Goal: Task Accomplishment & Management: Manage account settings

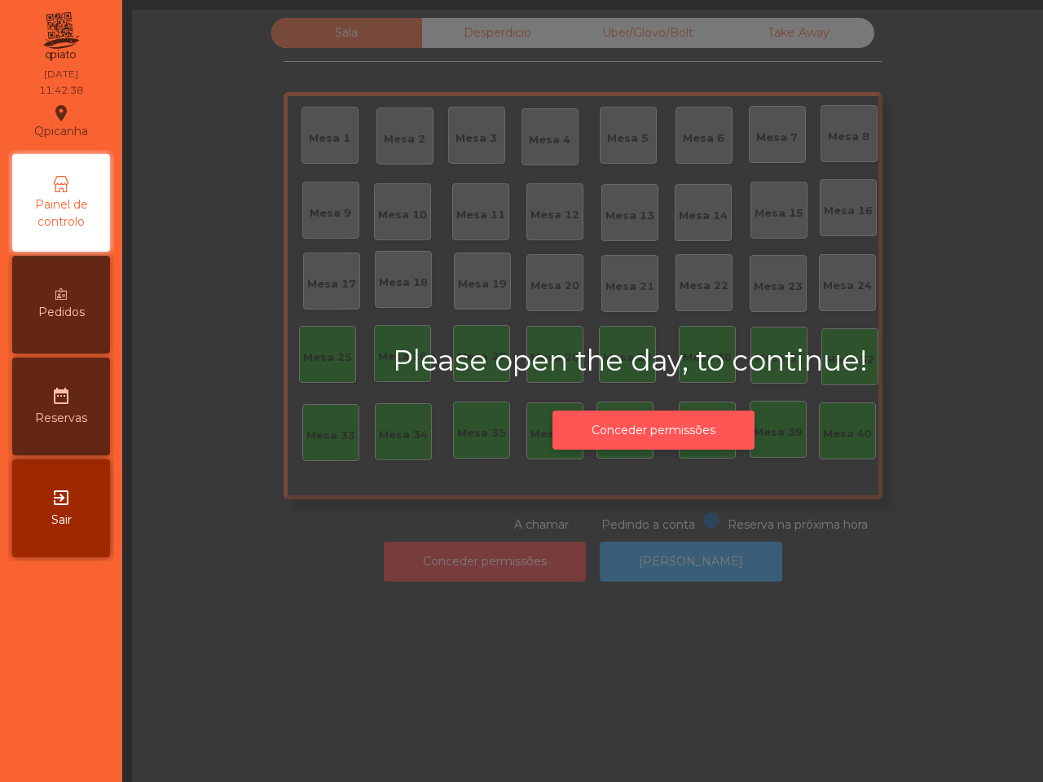
click at [686, 429] on button "Conceder permissões" at bounding box center [654, 431] width 202 height 40
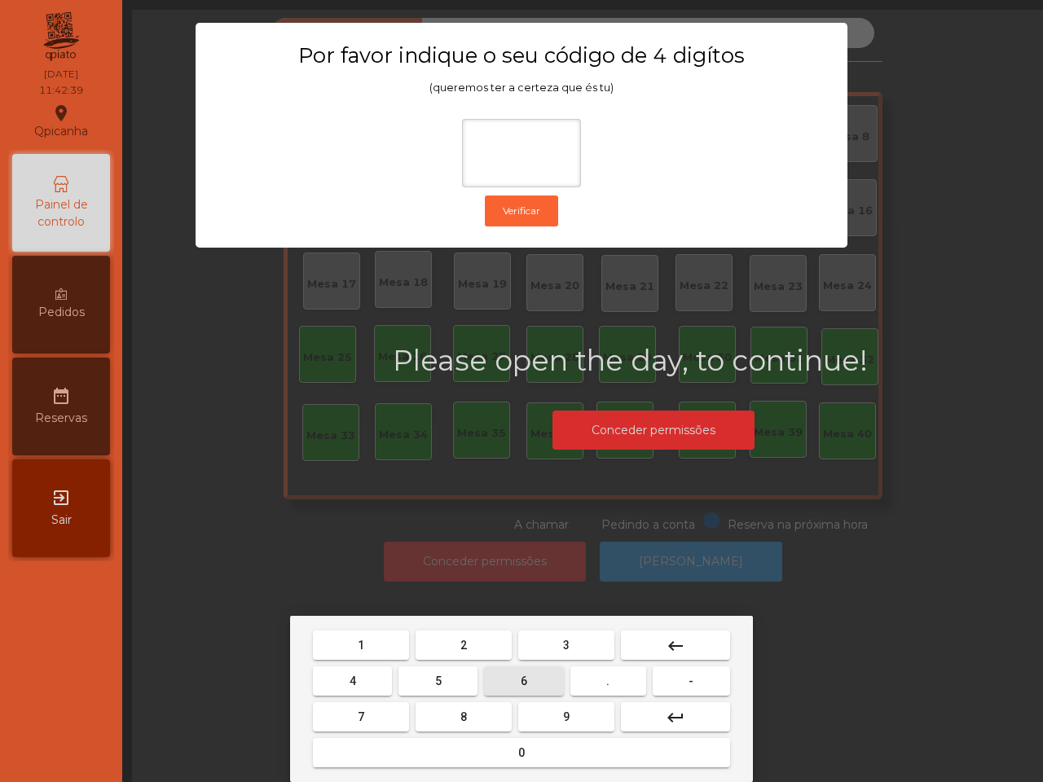
click at [522, 687] on button "6" at bounding box center [523, 681] width 79 height 29
click at [461, 674] on button "5" at bounding box center [438, 681] width 79 height 29
click at [394, 634] on button "1" at bounding box center [361, 645] width 96 height 29
click at [452, 645] on button "2" at bounding box center [464, 645] width 96 height 29
type input "****"
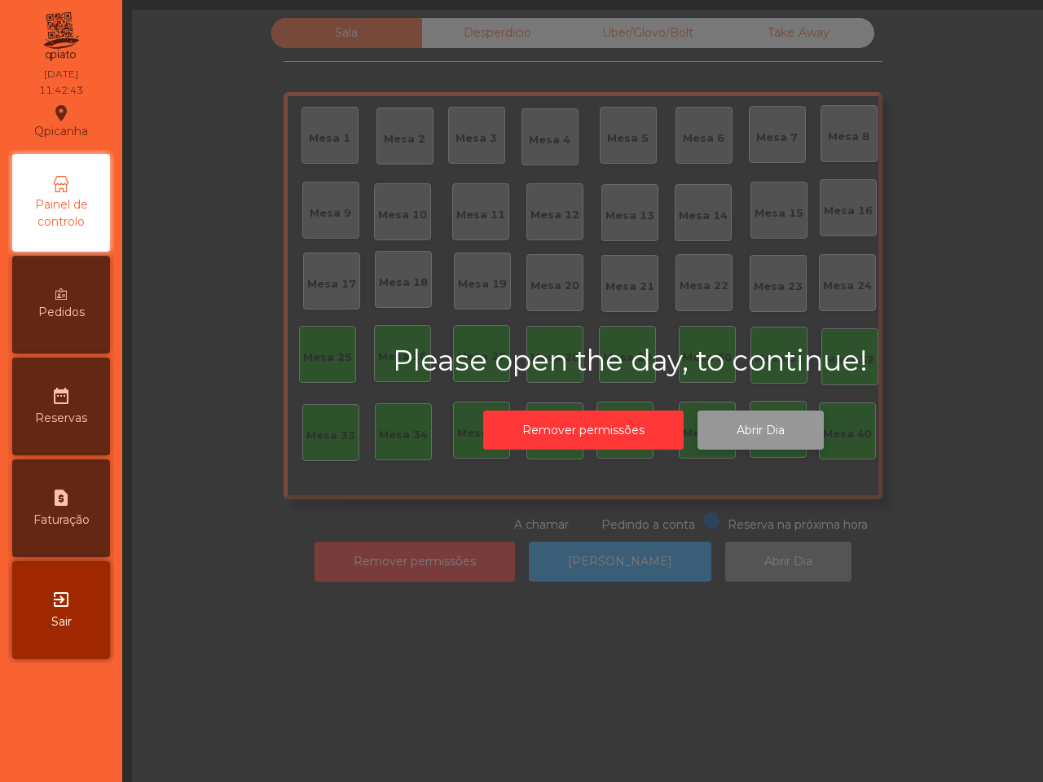
click at [762, 424] on button "Abrir Dia" at bounding box center [761, 431] width 126 height 40
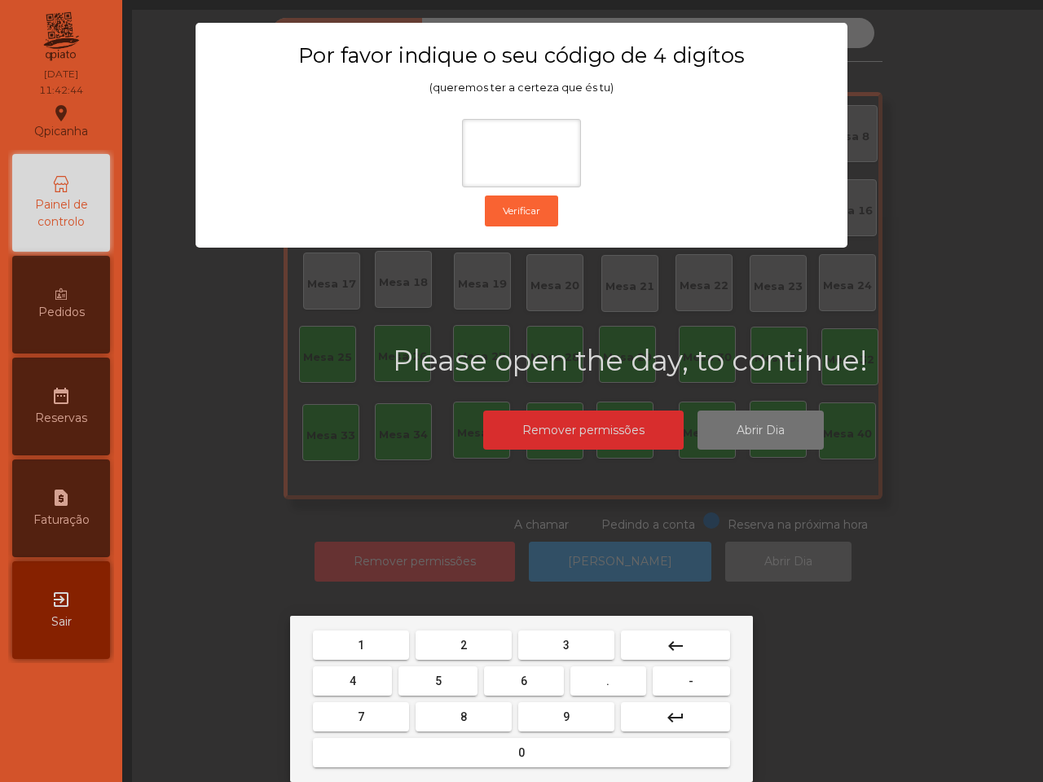
click at [542, 672] on button "6" at bounding box center [523, 681] width 79 height 29
click at [465, 677] on button "5" at bounding box center [438, 681] width 79 height 29
click at [400, 652] on button "1" at bounding box center [361, 645] width 96 height 29
click at [445, 649] on button "2" at bounding box center [464, 645] width 96 height 29
type input "****"
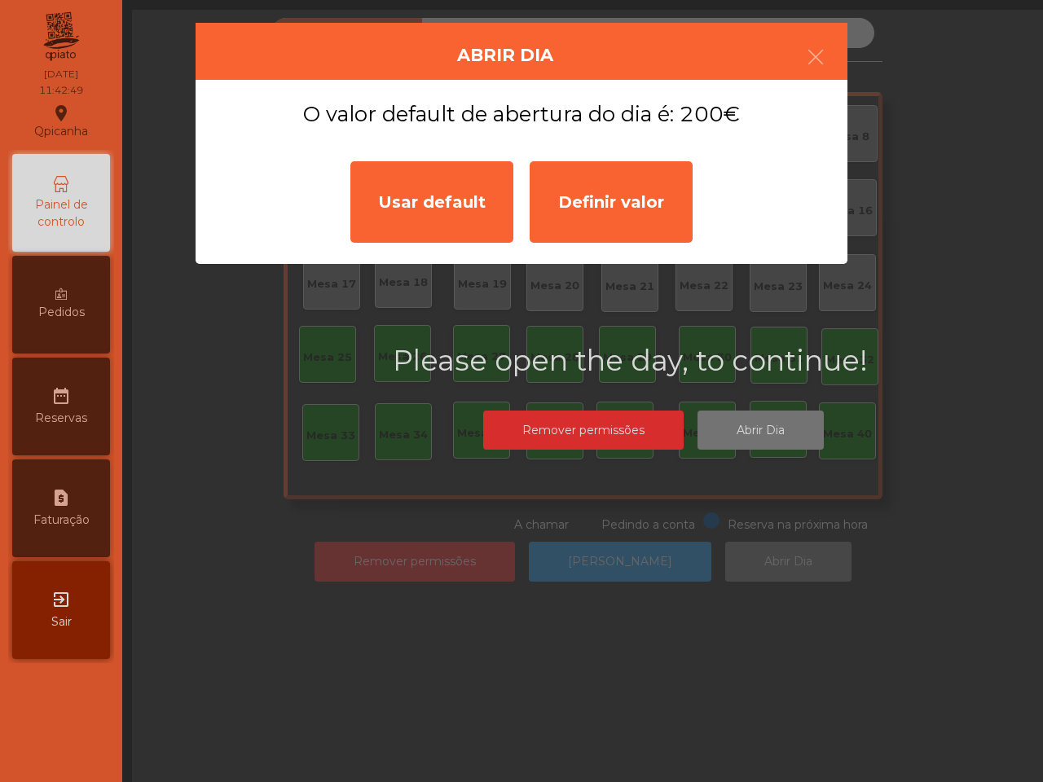
drag, startPoint x: 448, startPoint y: 206, endPoint x: 440, endPoint y: 186, distance: 21.9
click at [440, 186] on div "Usar default" at bounding box center [431, 201] width 163 height 81
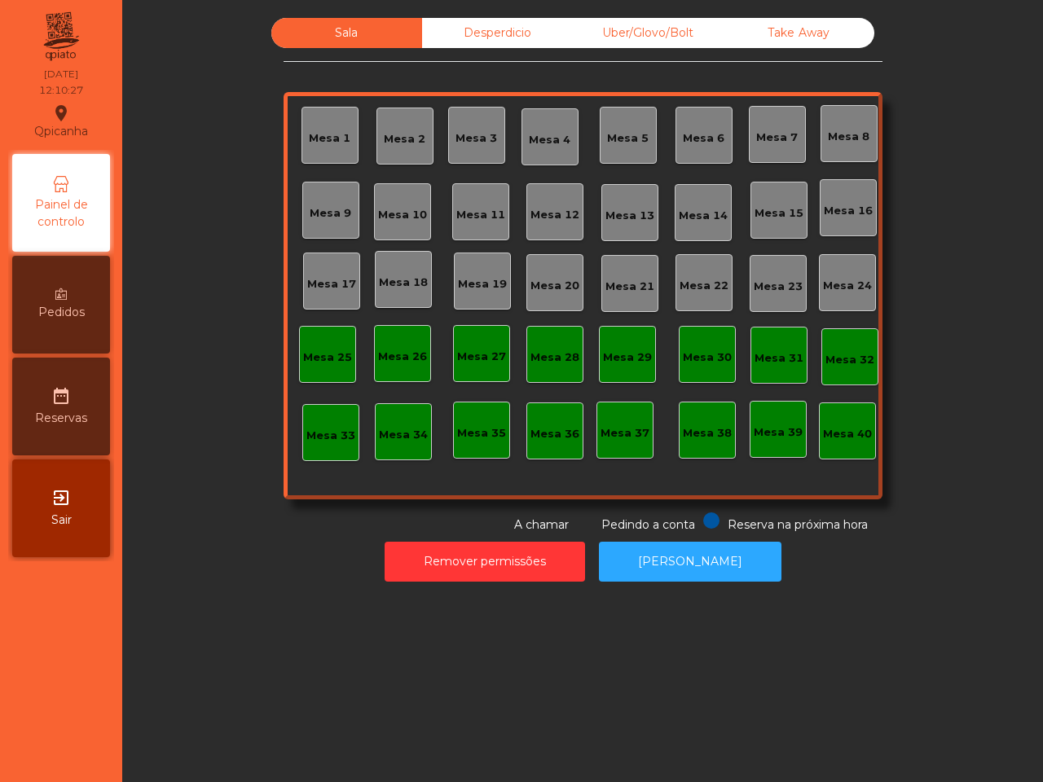
drag, startPoint x: 518, startPoint y: 98, endPoint x: 624, endPoint y: 39, distance: 121.8
click at [624, 39] on div "Uber/Glovo/Bolt" at bounding box center [648, 33] width 151 height 30
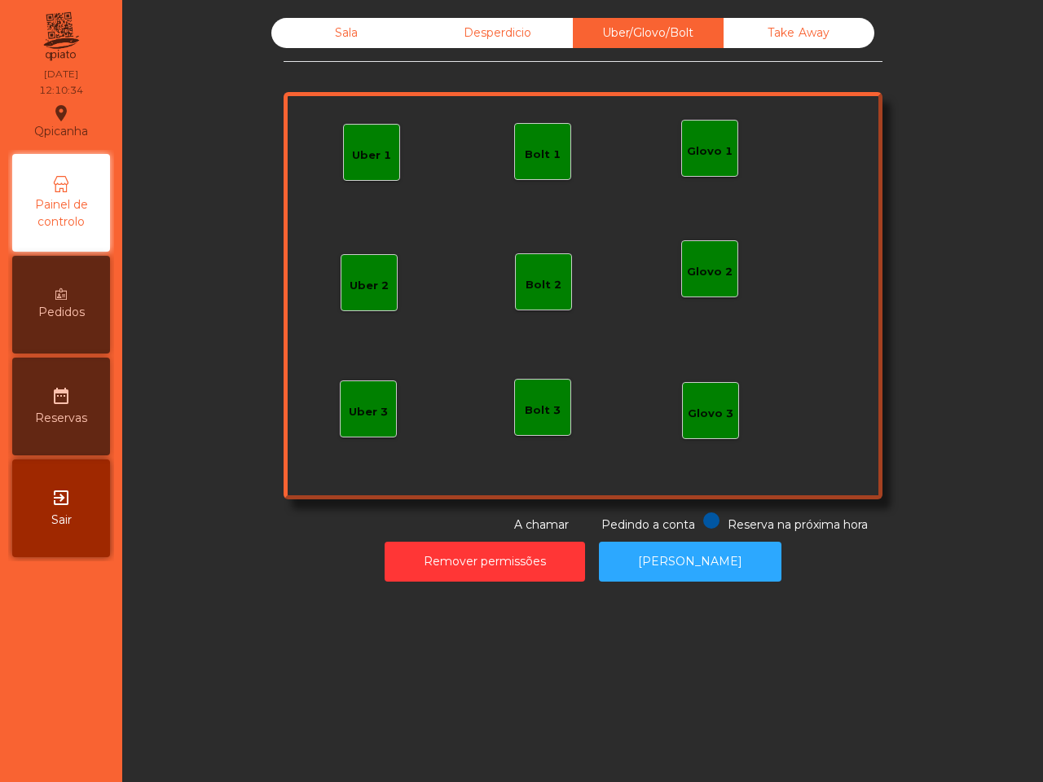
click at [352, 152] on div "Uber 1" at bounding box center [371, 156] width 39 height 16
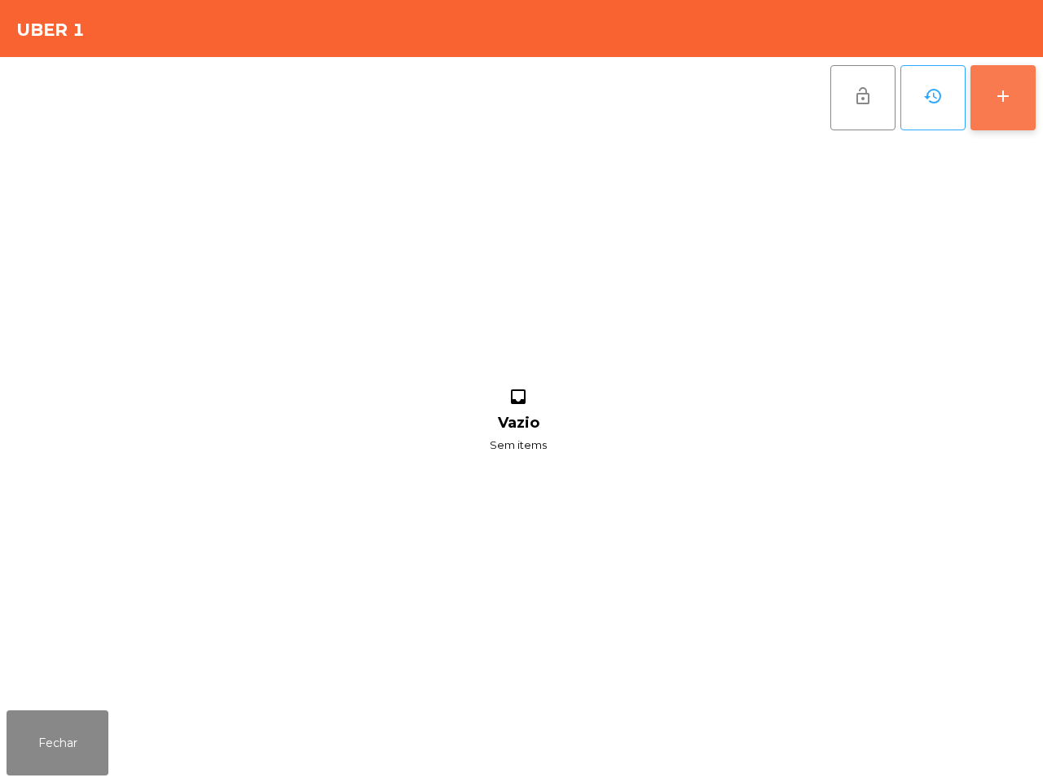
click at [986, 104] on button "add" at bounding box center [1003, 97] width 65 height 65
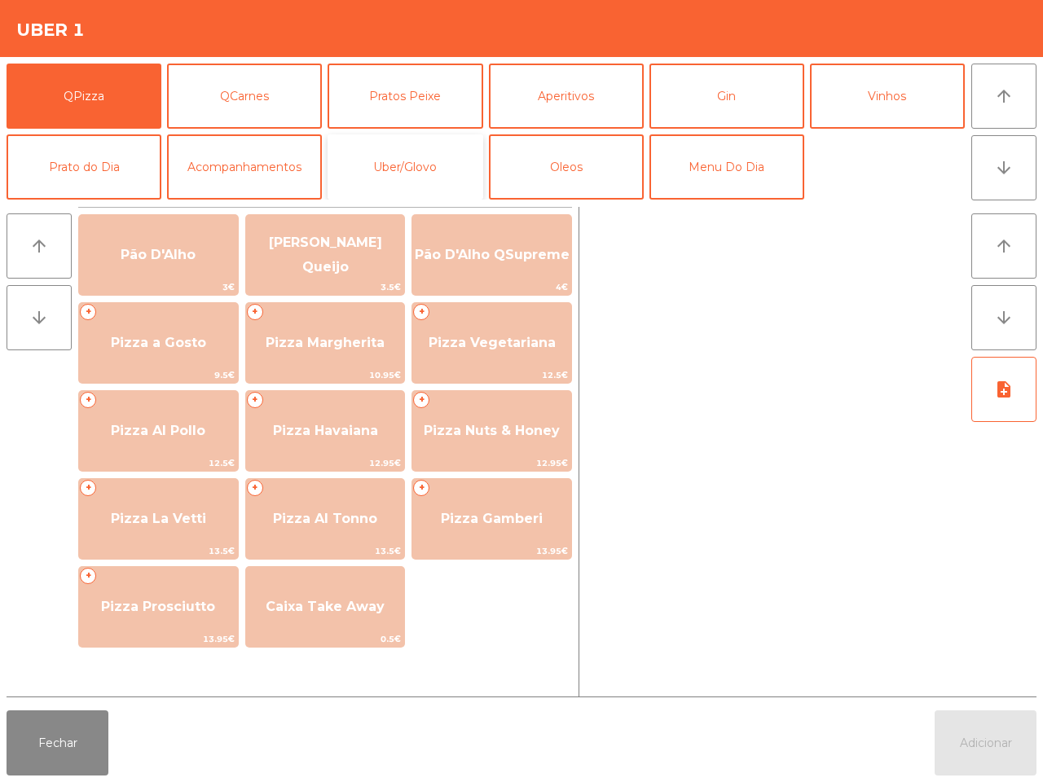
click at [363, 175] on button "Uber/Glovo" at bounding box center [405, 166] width 155 height 65
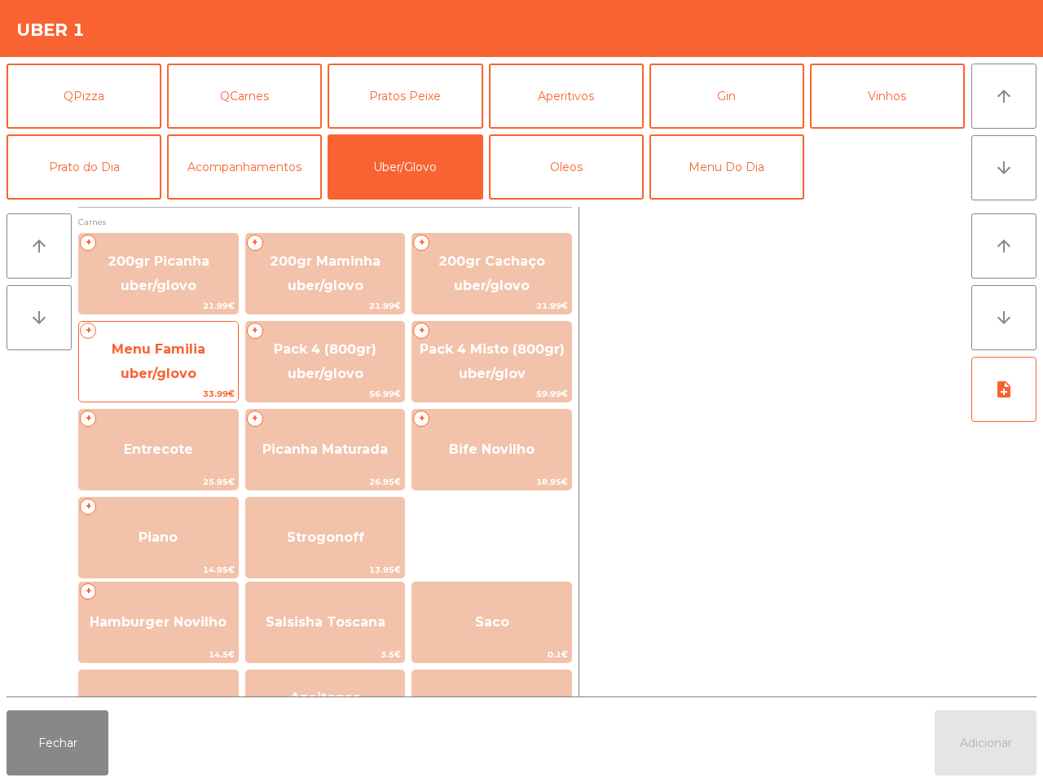
click at [210, 380] on span "Menu Familia uber/glovo" at bounding box center [158, 362] width 159 height 69
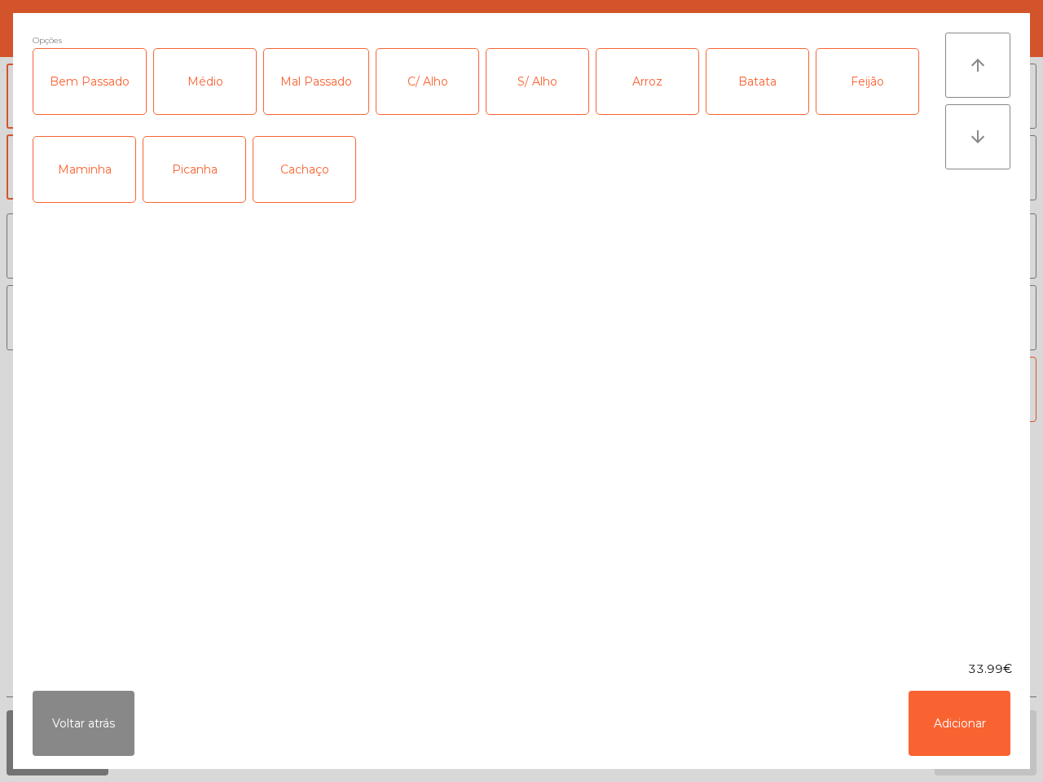
click at [184, 184] on div "Picanha" at bounding box center [194, 169] width 102 height 65
click at [209, 103] on div "Médio" at bounding box center [205, 81] width 102 height 65
click at [414, 86] on div "C/ Alho" at bounding box center [428, 81] width 102 height 65
click at [637, 87] on div "Arroz" at bounding box center [648, 81] width 102 height 65
click at [783, 94] on div "Batata" at bounding box center [758, 81] width 102 height 65
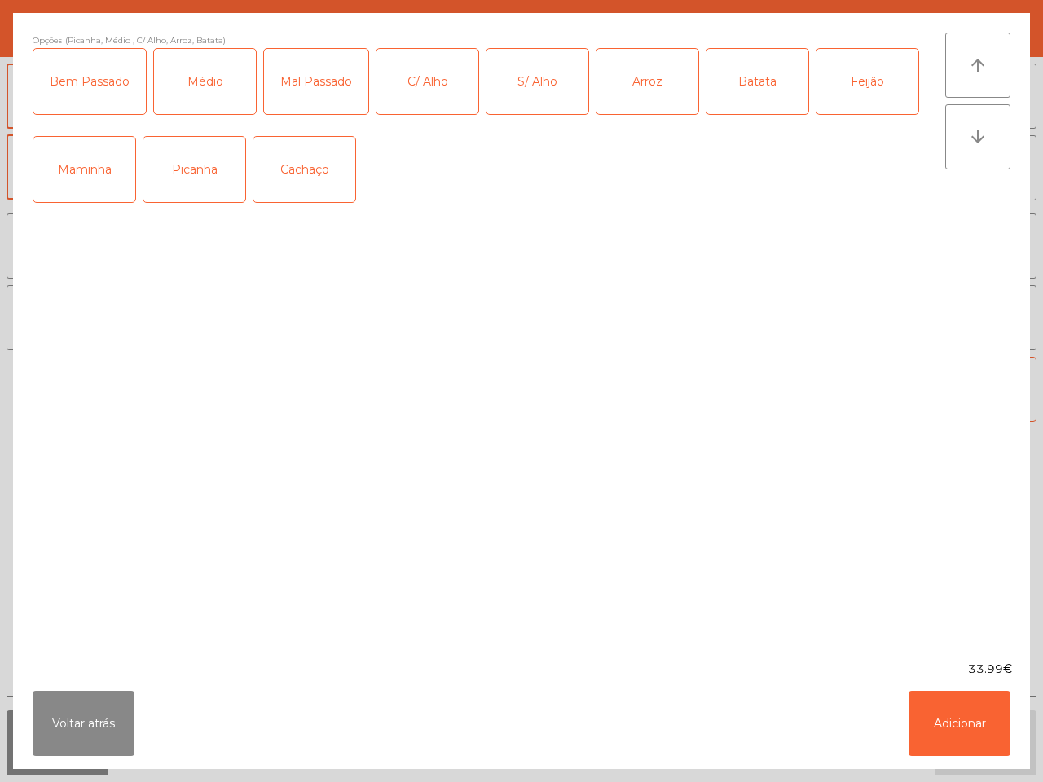
click at [869, 83] on div "Feijão" at bounding box center [868, 81] width 102 height 65
click at [984, 735] on button "Adicionar" at bounding box center [960, 723] width 102 height 65
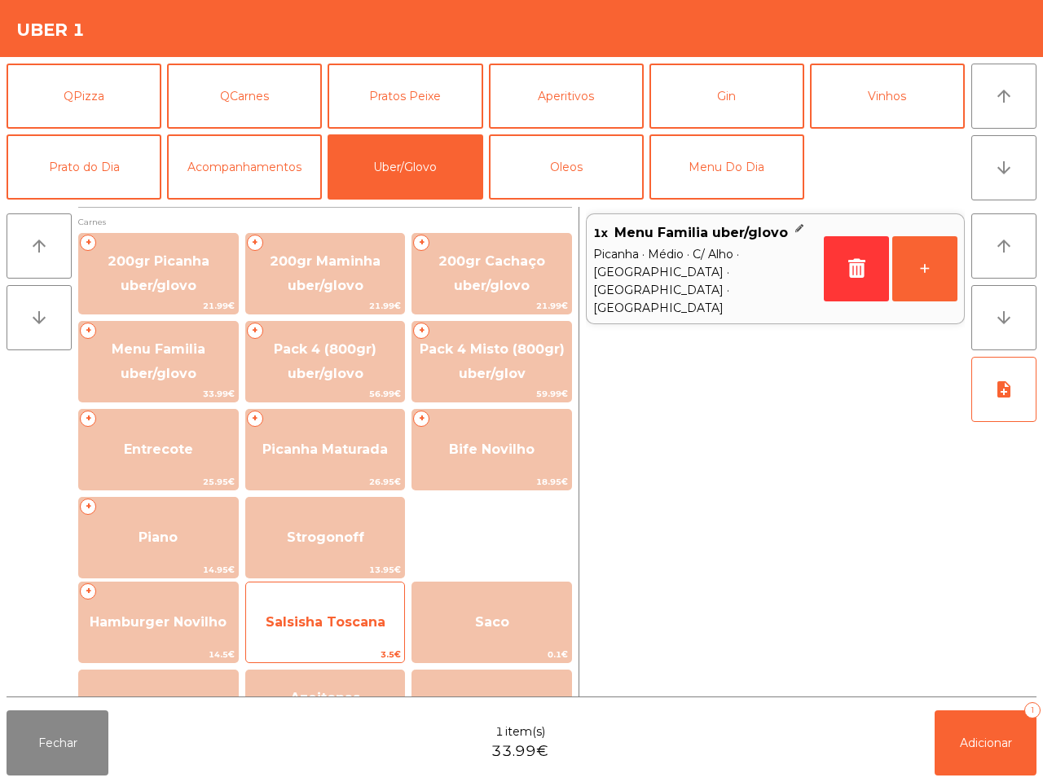
click at [357, 608] on span "Salsisha Toscana" at bounding box center [325, 623] width 159 height 44
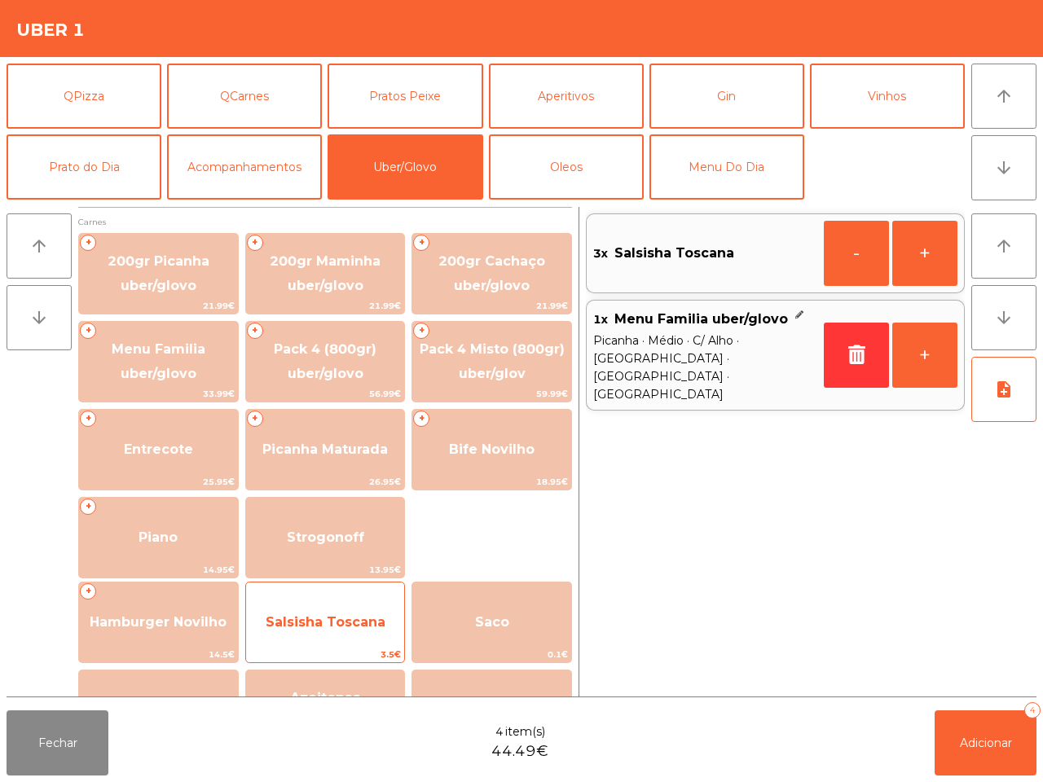
click at [357, 608] on span "Salsisha Toscana" at bounding box center [325, 623] width 159 height 44
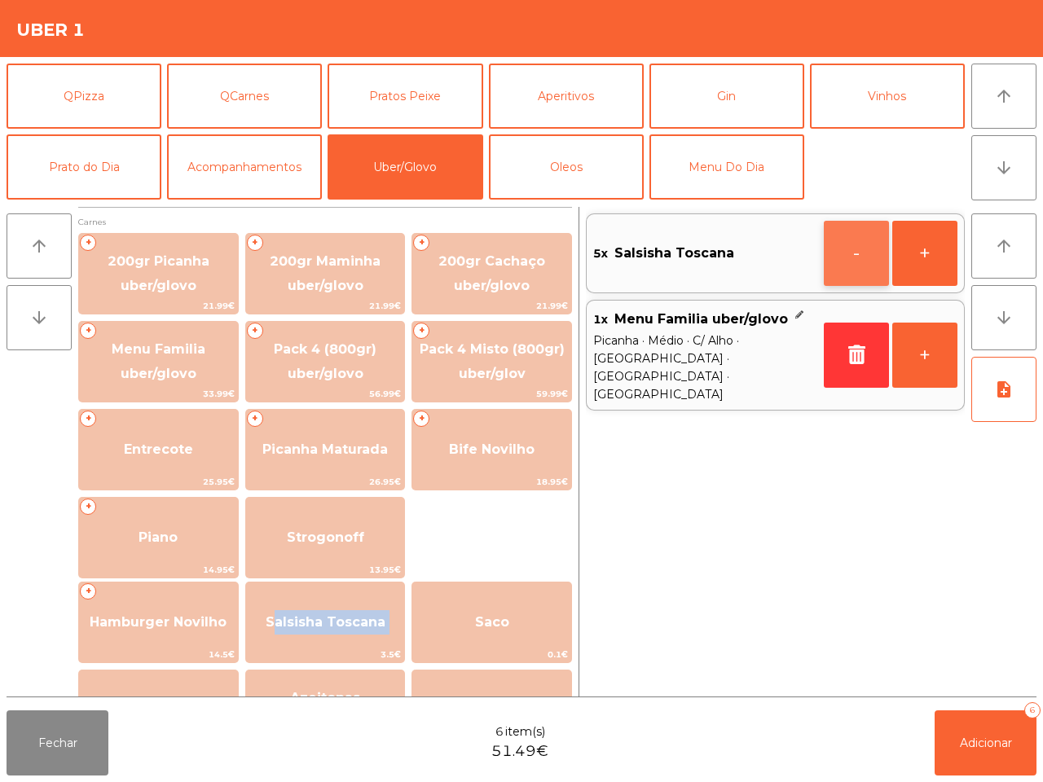
click at [841, 245] on button "-" at bounding box center [856, 253] width 65 height 65
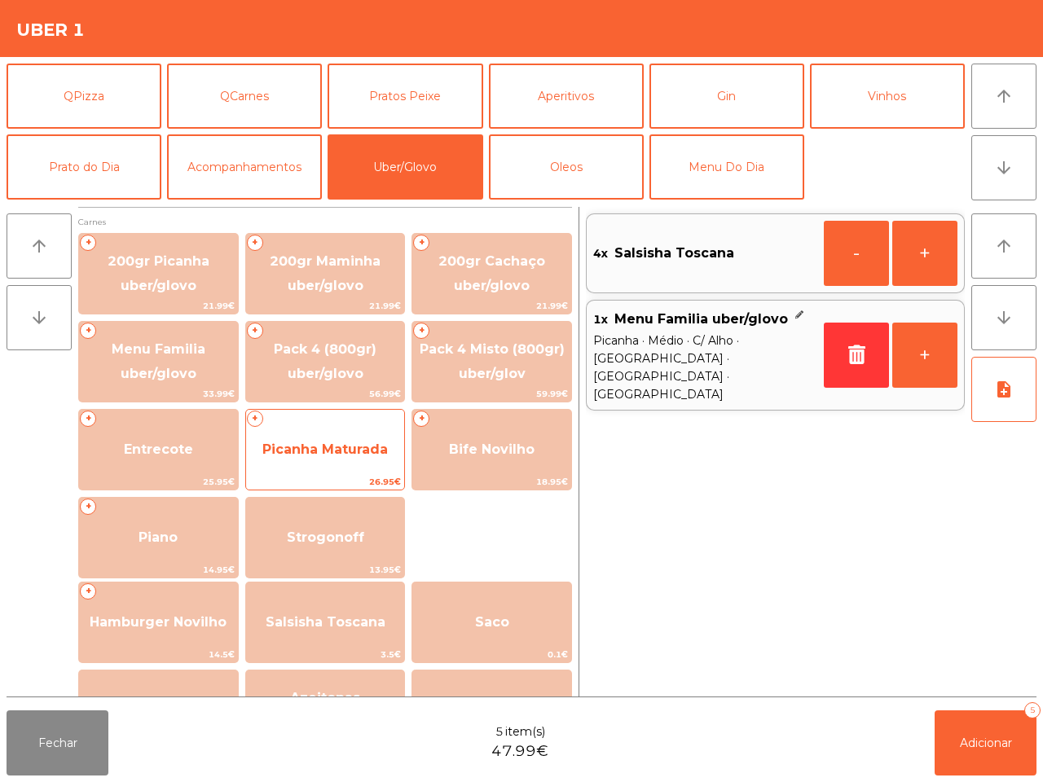
click at [316, 437] on span "Picanha Maturada" at bounding box center [325, 450] width 159 height 44
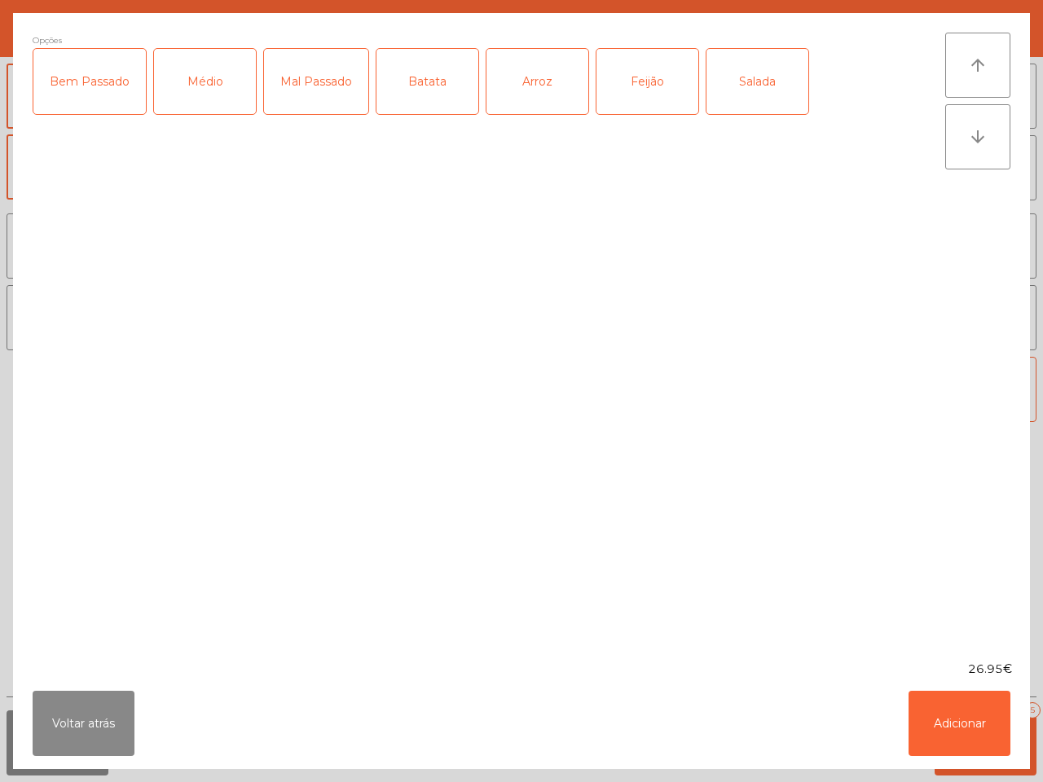
click at [225, 103] on div "Médio" at bounding box center [205, 81] width 102 height 65
click at [412, 94] on div "Batata" at bounding box center [428, 81] width 102 height 65
click at [540, 91] on div "Arroz" at bounding box center [538, 81] width 102 height 65
click at [932, 718] on button "Adicionar" at bounding box center [960, 723] width 102 height 65
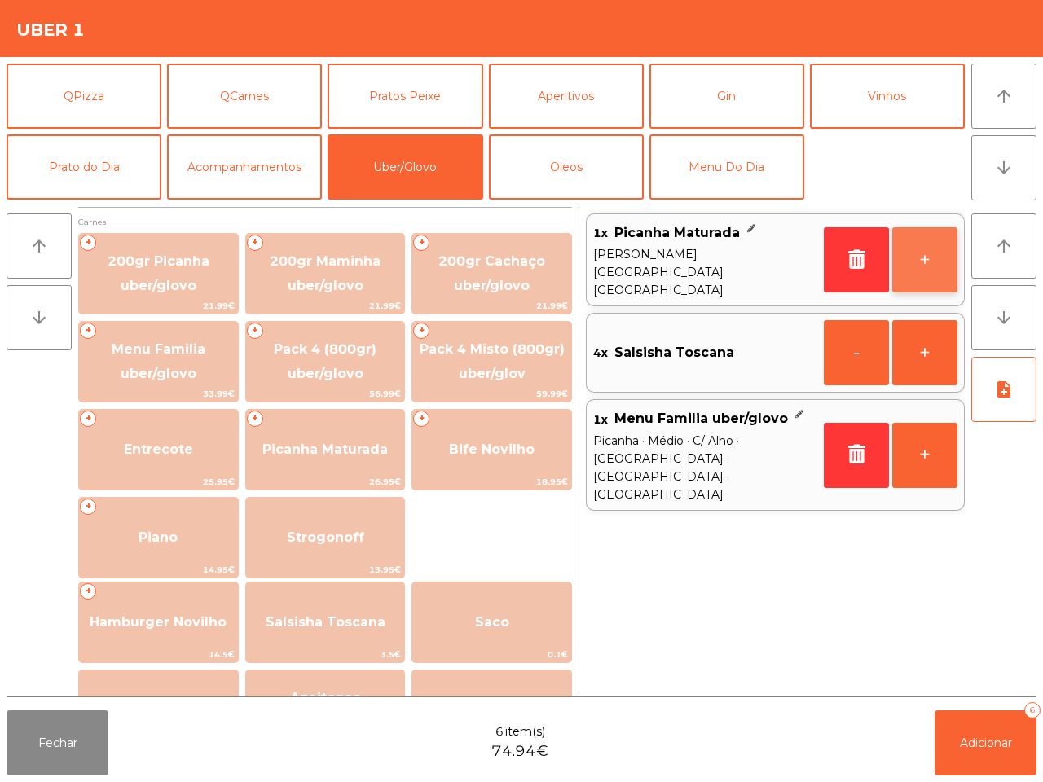
click at [921, 249] on button "+" at bounding box center [924, 259] width 65 height 65
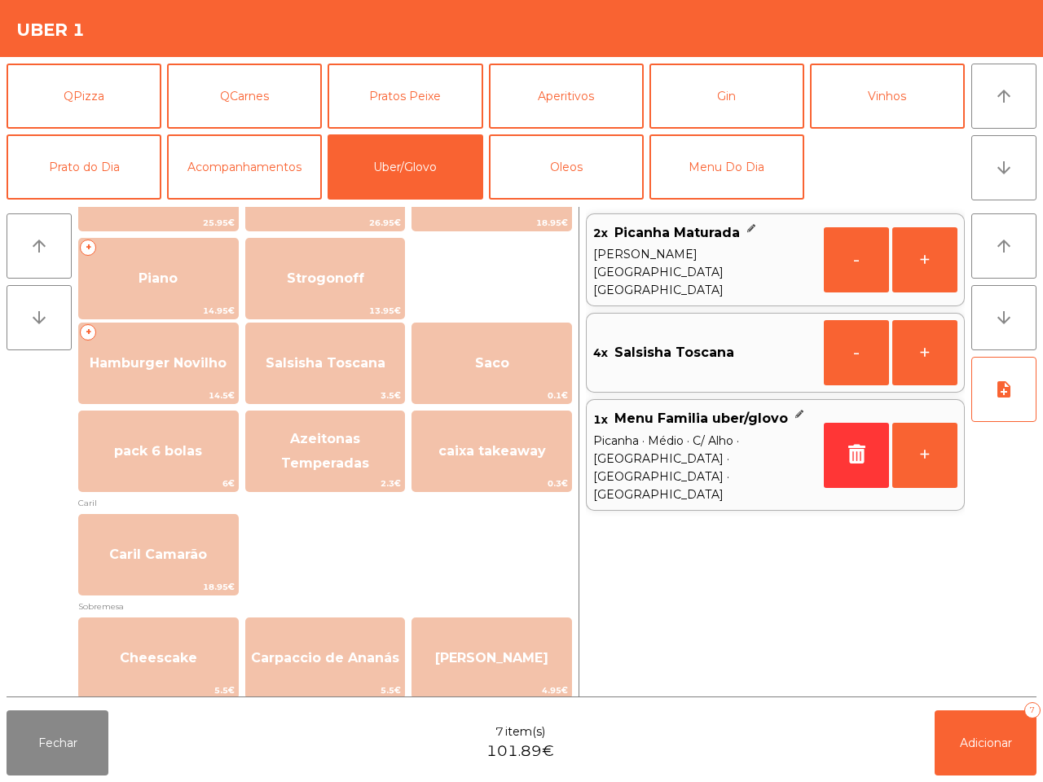
scroll to position [306, 0]
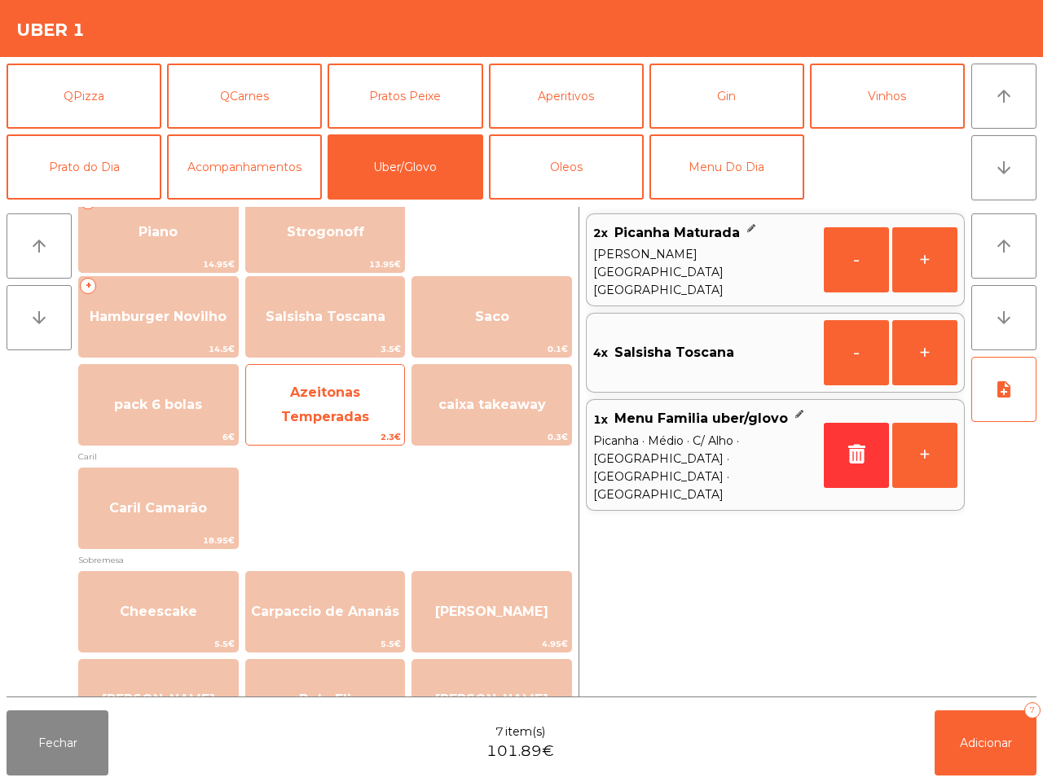
click at [331, 416] on span "Azeitonas Temperadas" at bounding box center [325, 405] width 88 height 40
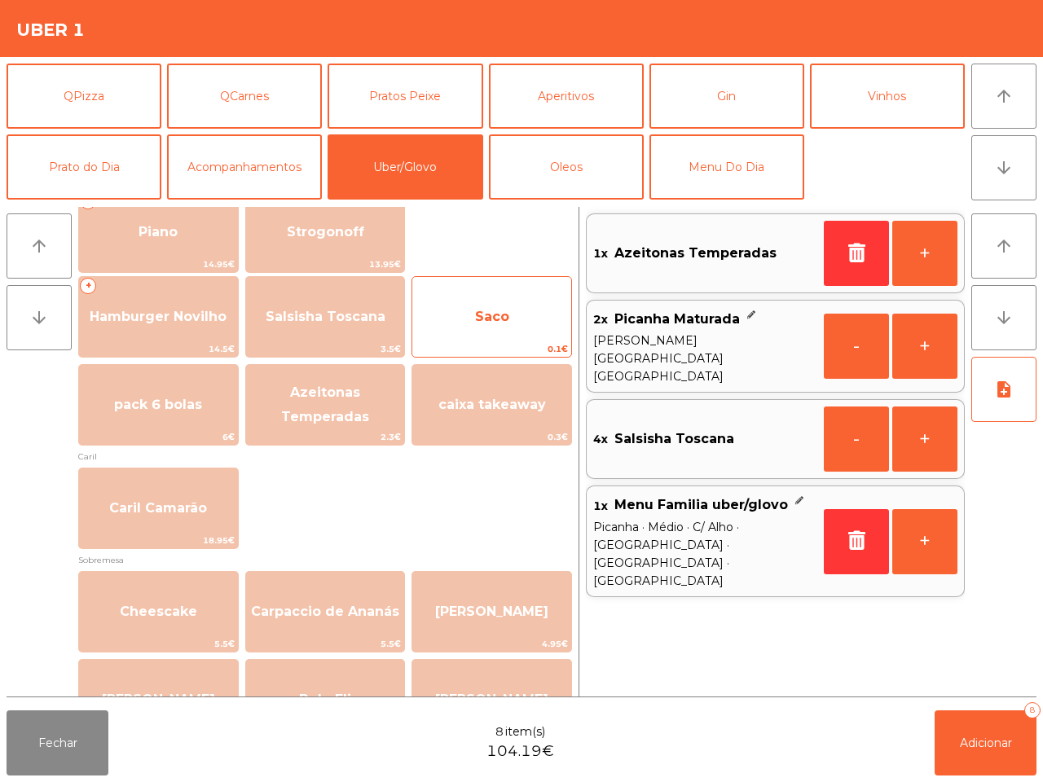
click at [498, 297] on span "Saco" at bounding box center [491, 317] width 159 height 44
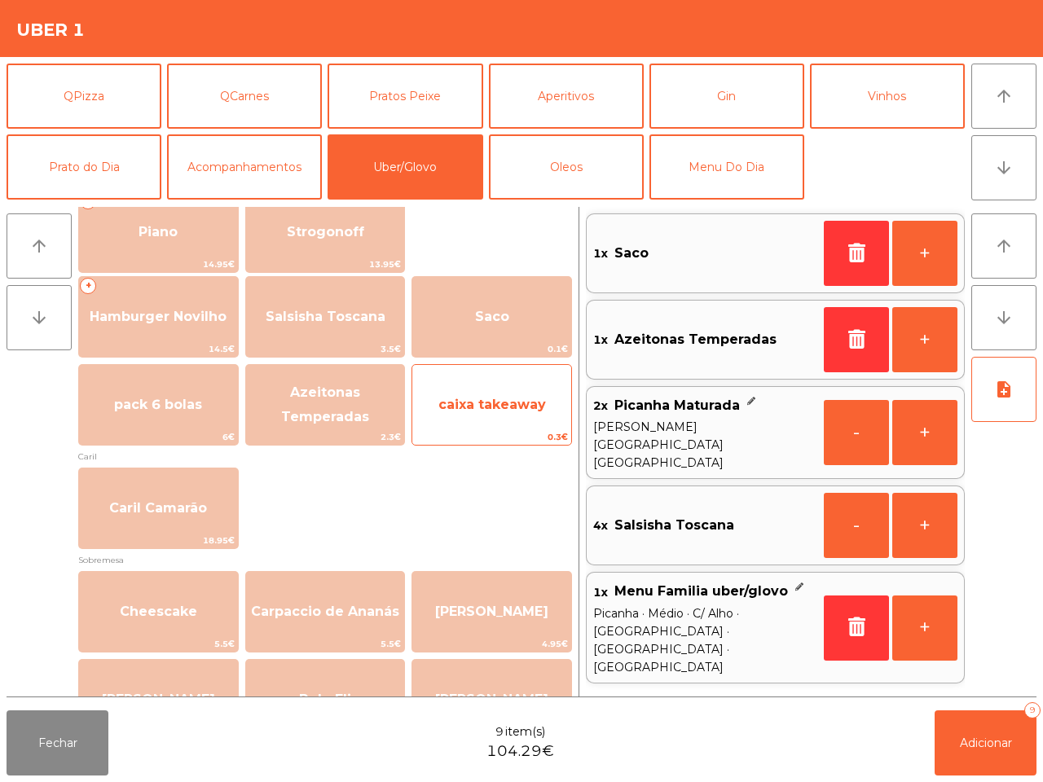
click at [540, 420] on span "caixa takeaway" at bounding box center [491, 405] width 159 height 44
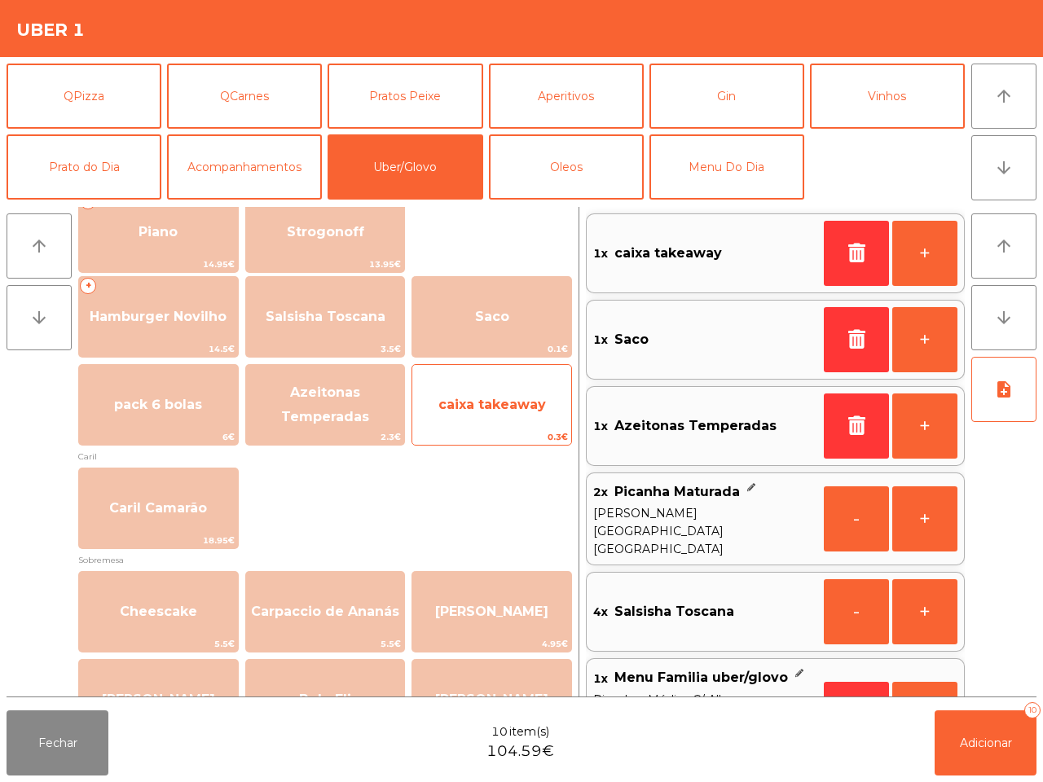
click at [540, 420] on span "caixa takeaway" at bounding box center [491, 405] width 159 height 44
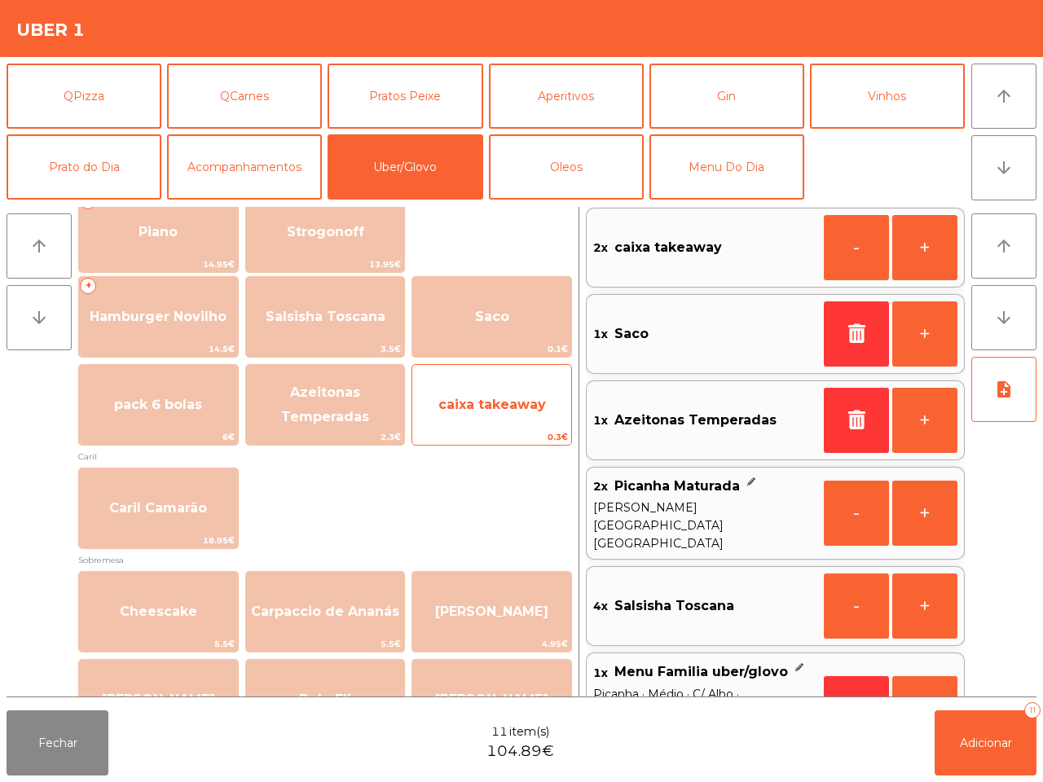
click at [540, 420] on span "caixa takeaway" at bounding box center [491, 405] width 159 height 44
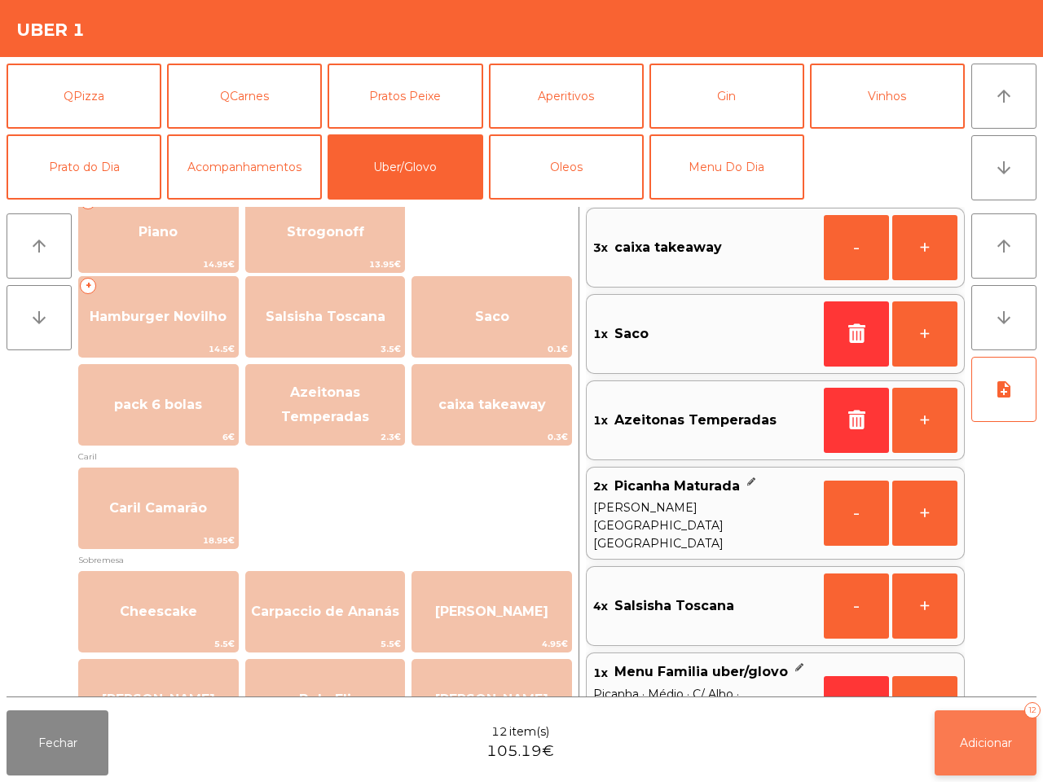
click at [1006, 740] on span "Adicionar" at bounding box center [986, 743] width 52 height 15
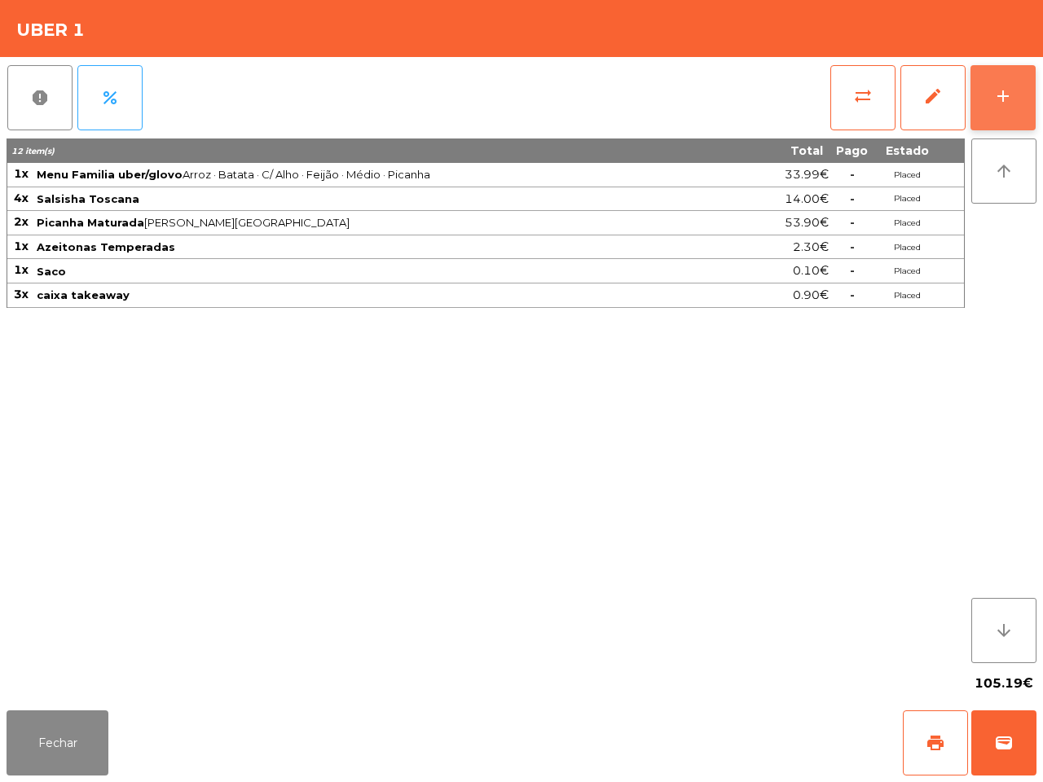
click at [984, 112] on button "add" at bounding box center [1003, 97] width 65 height 65
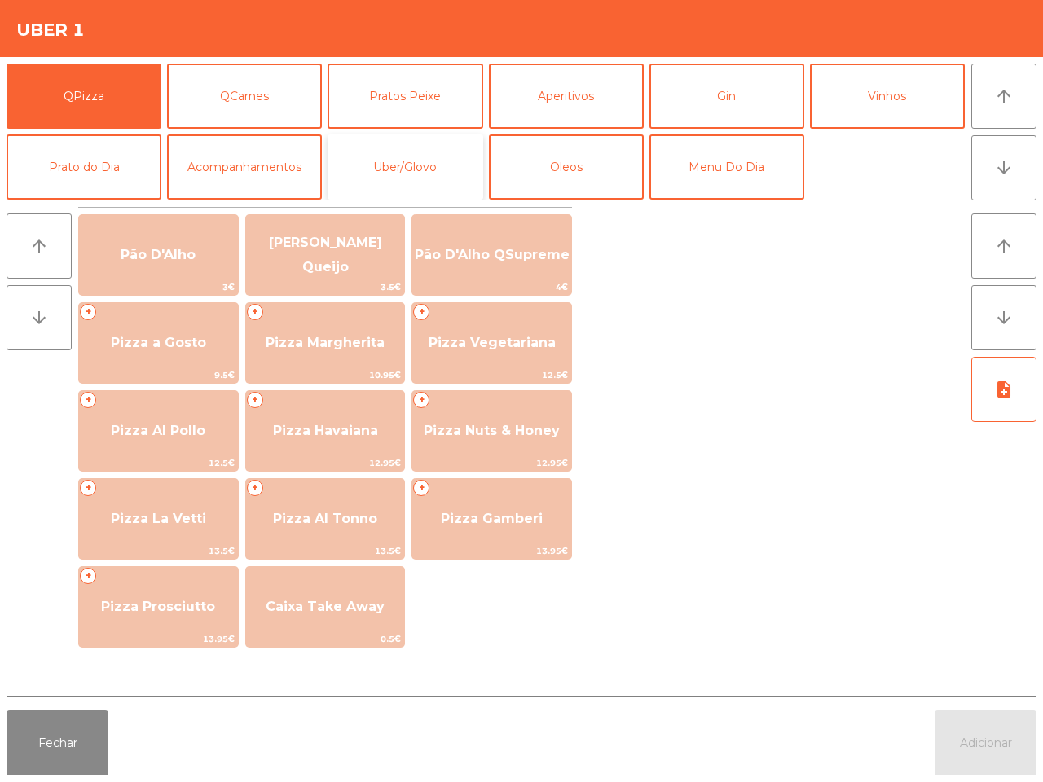
click at [394, 160] on button "Uber/Glovo" at bounding box center [405, 166] width 155 height 65
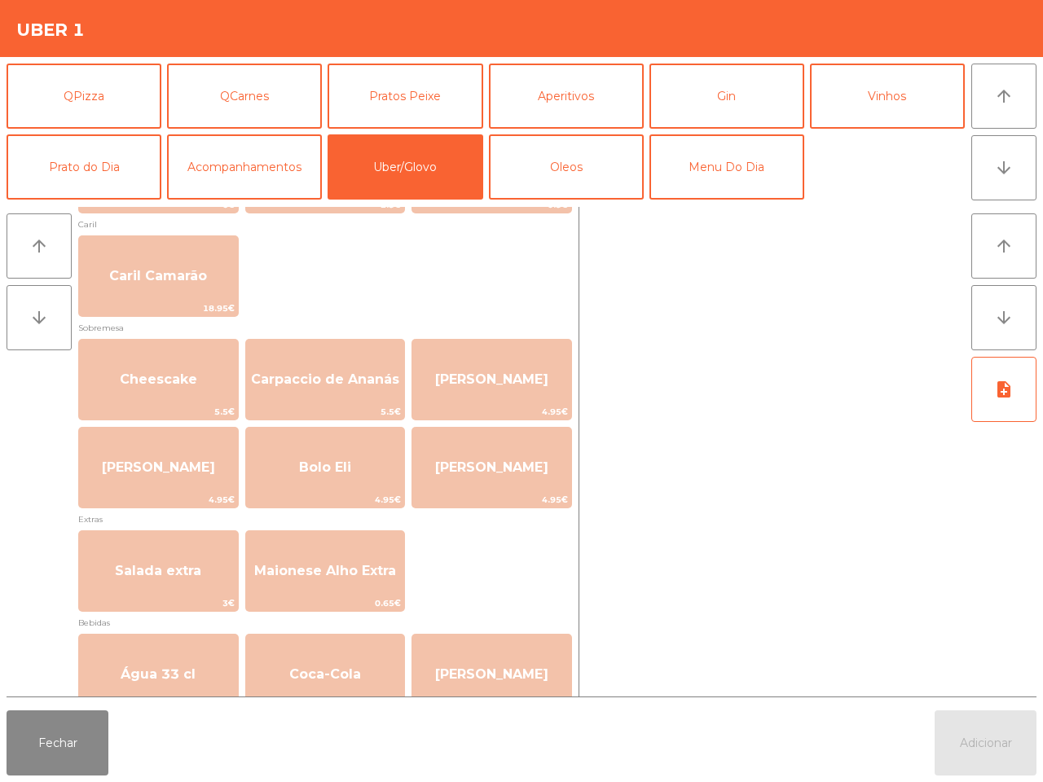
scroll to position [713, 0]
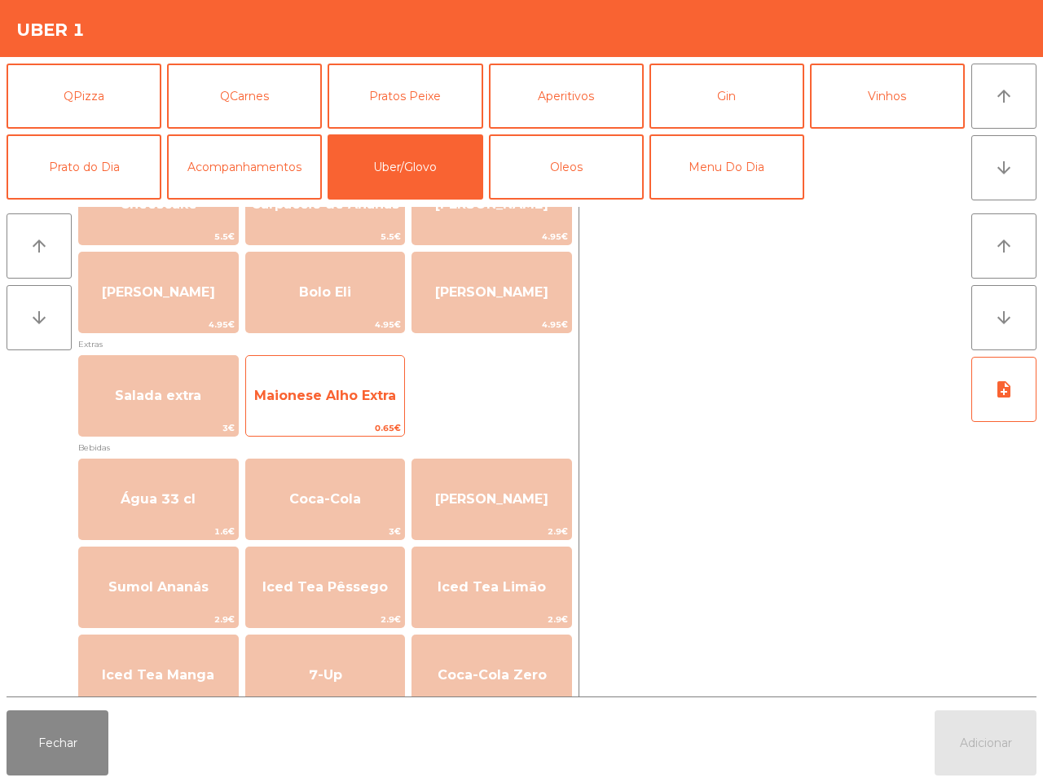
click at [365, 416] on span "Maionese Alho Extra" at bounding box center [325, 396] width 159 height 44
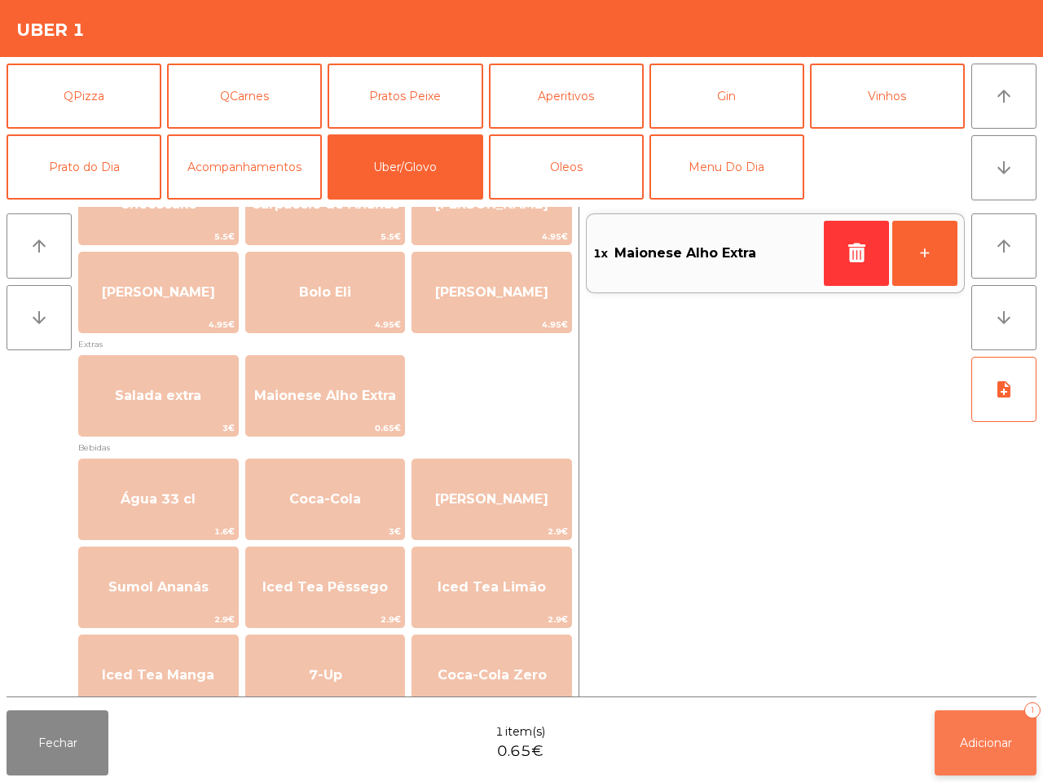
click at [958, 732] on button "Adicionar 1" at bounding box center [986, 743] width 102 height 65
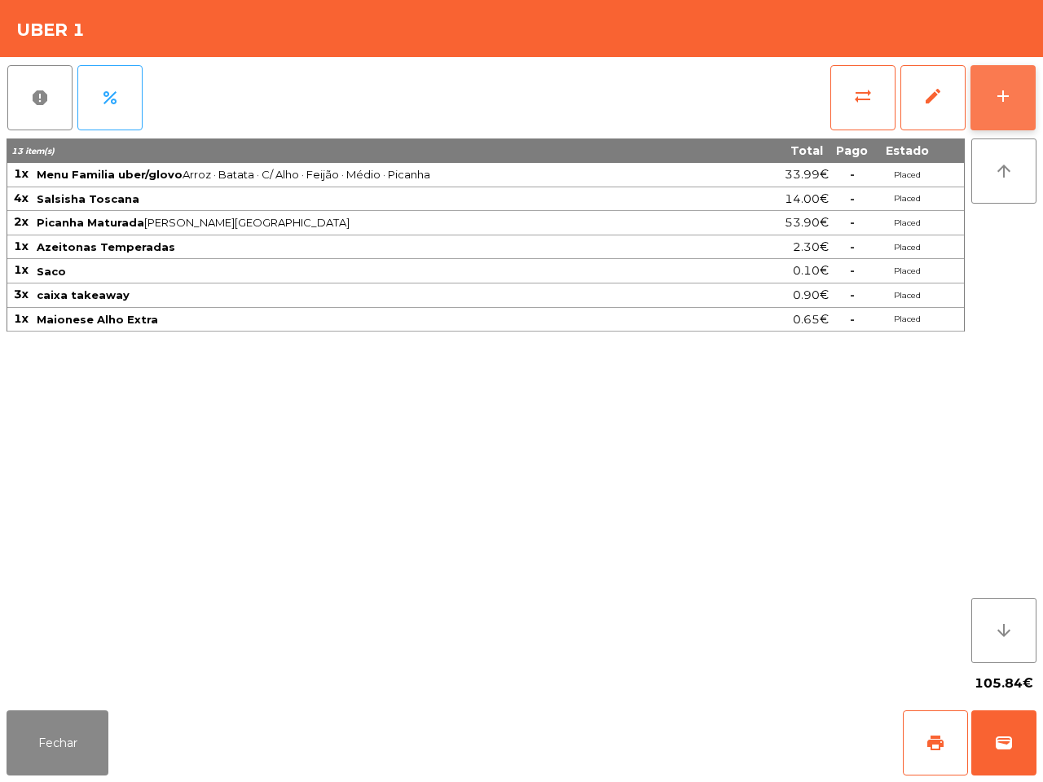
click at [1006, 82] on button "add" at bounding box center [1003, 97] width 65 height 65
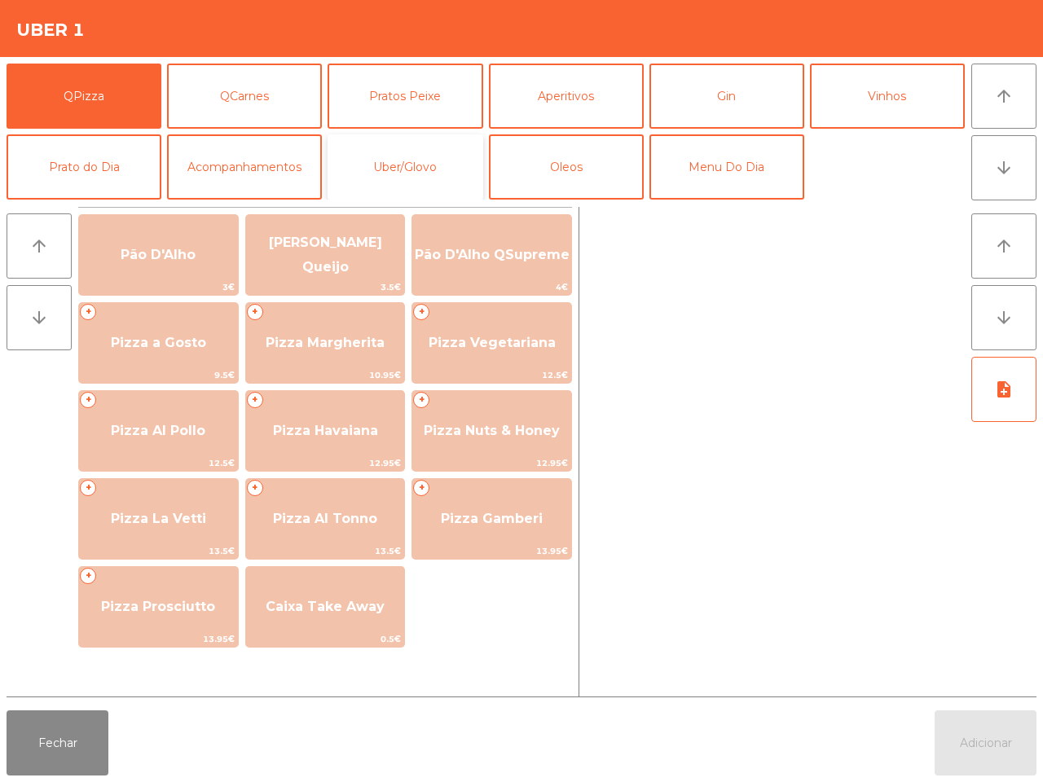
click at [400, 172] on button "Uber/Glovo" at bounding box center [405, 166] width 155 height 65
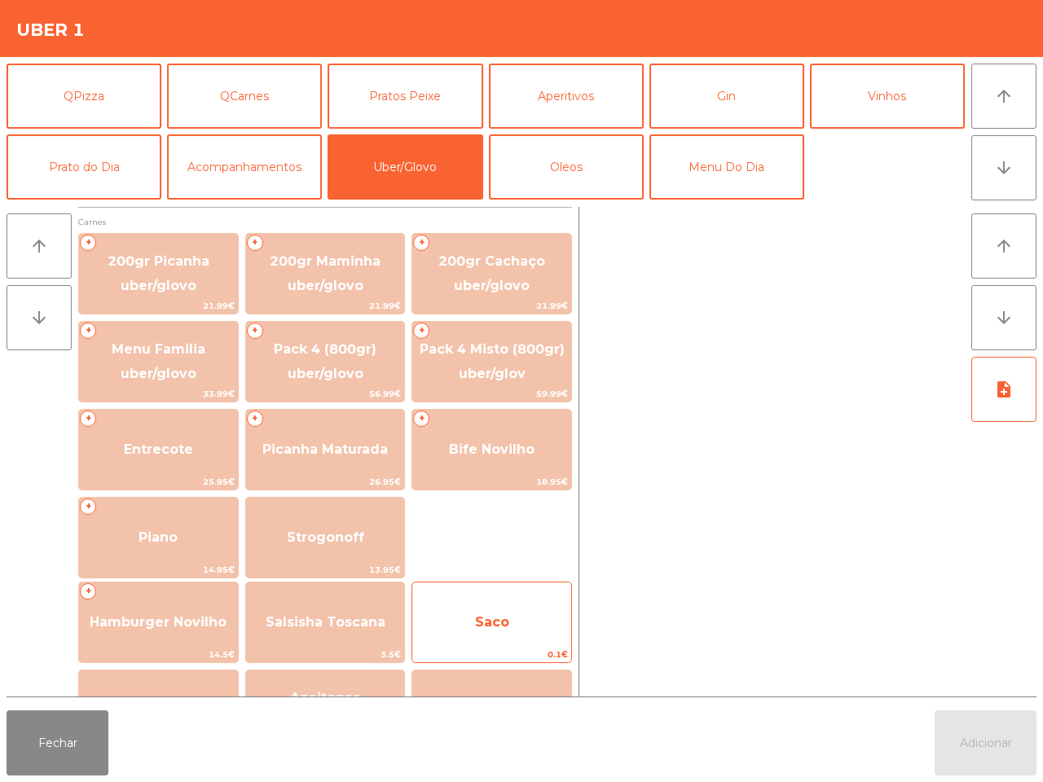
click at [534, 623] on span "Saco" at bounding box center [491, 623] width 159 height 44
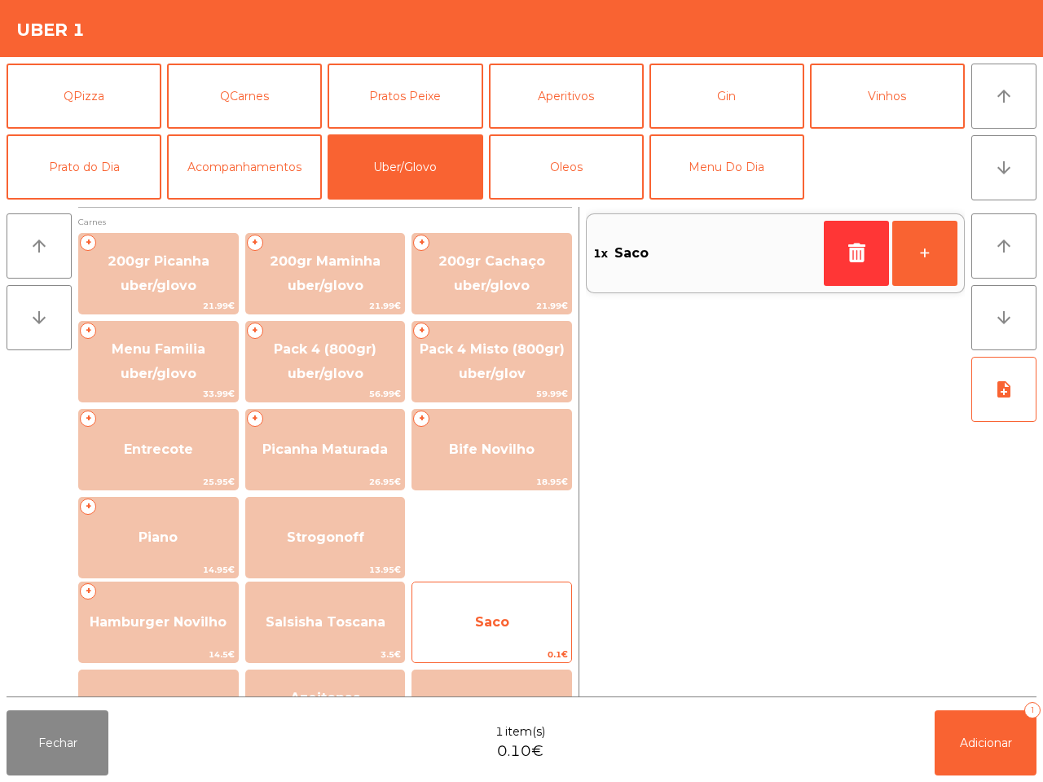
click at [534, 623] on span "Saco" at bounding box center [491, 623] width 159 height 44
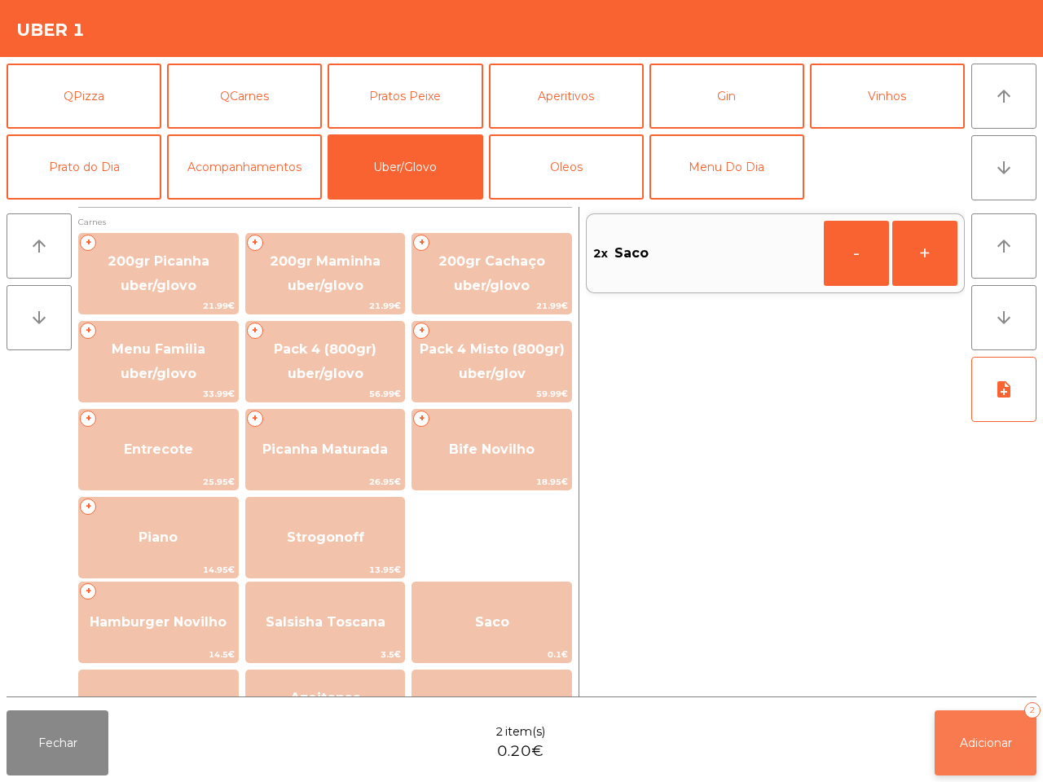
click at [983, 760] on button "Adicionar 2" at bounding box center [986, 743] width 102 height 65
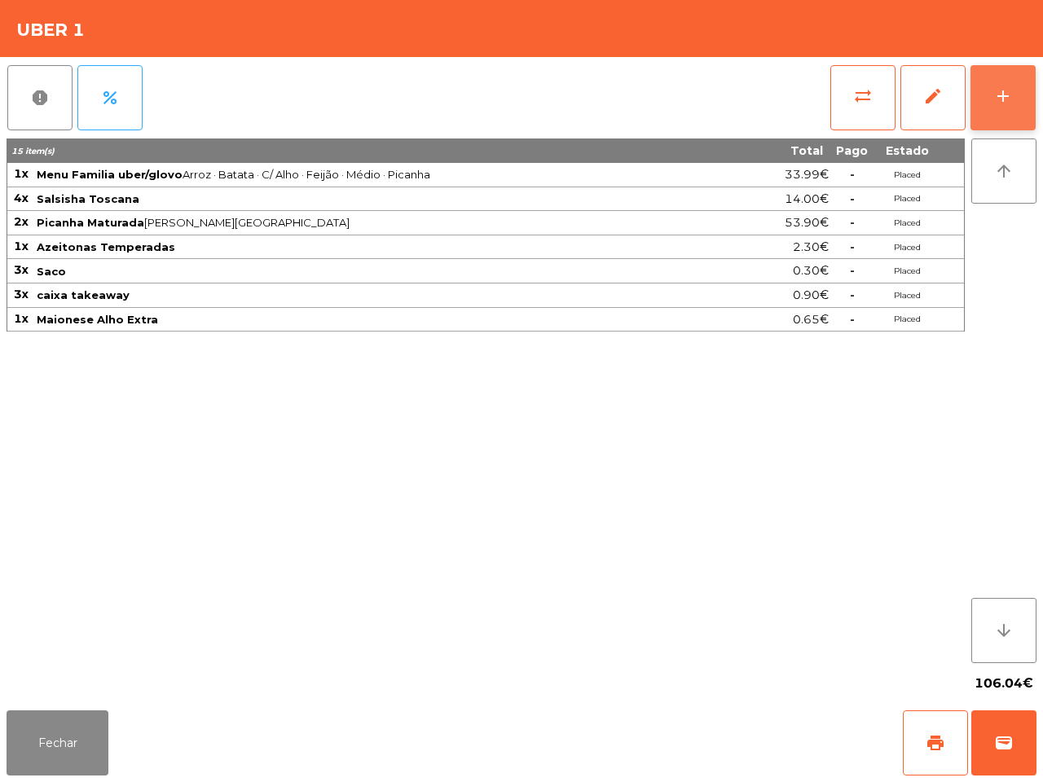
click at [1012, 91] on div "add" at bounding box center [1003, 96] width 20 height 20
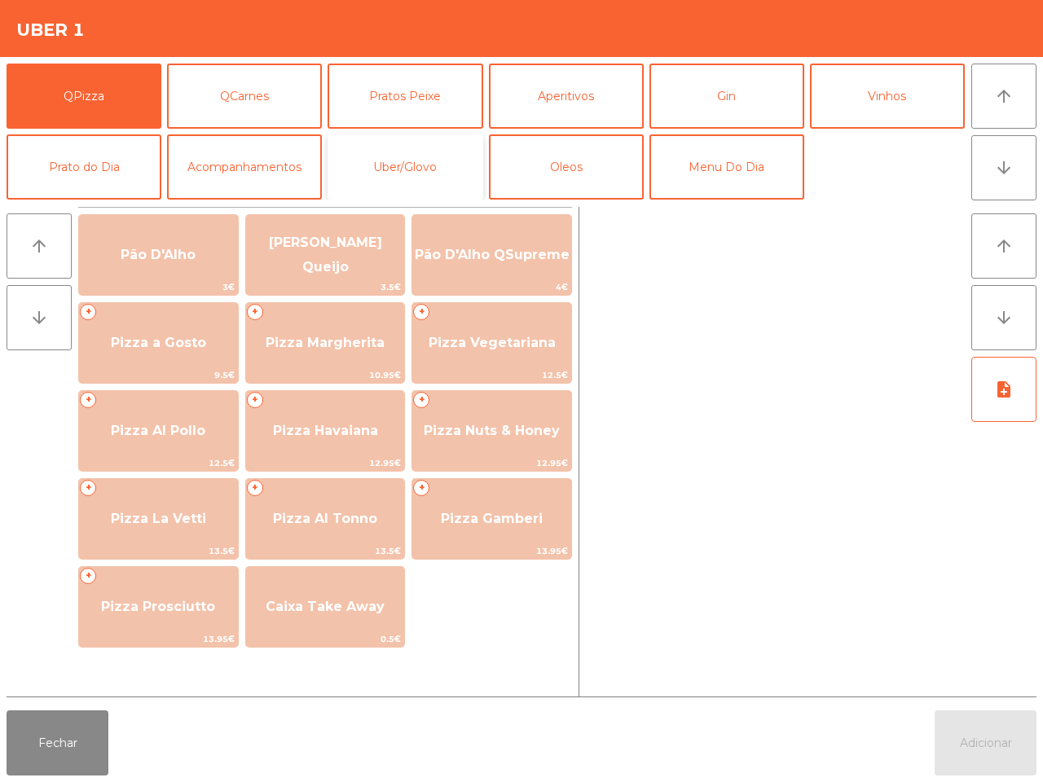
click at [444, 165] on button "Uber/Glovo" at bounding box center [405, 166] width 155 height 65
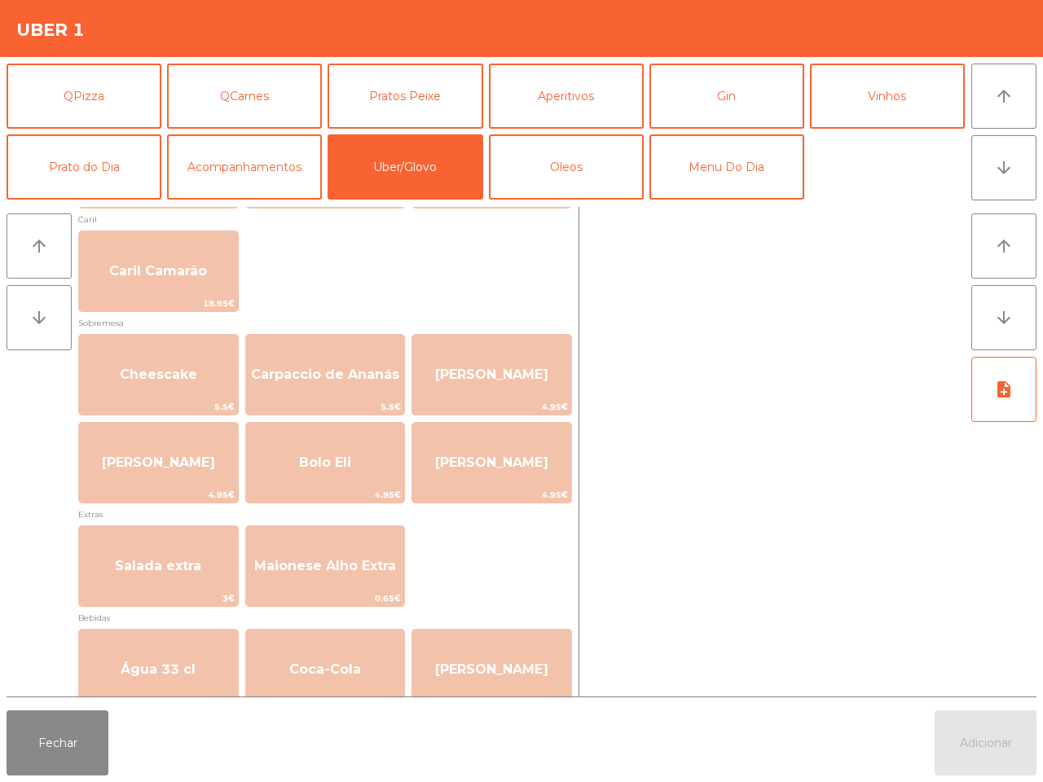
scroll to position [611, 0]
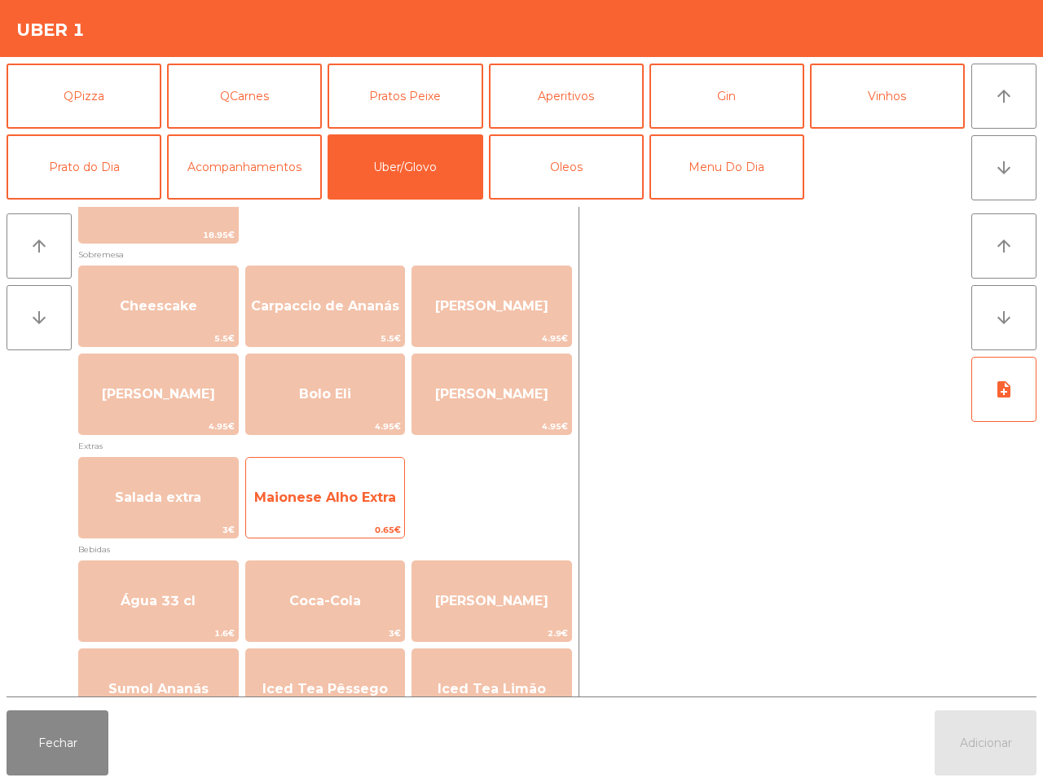
click at [332, 509] on span "Maionese Alho Extra" at bounding box center [325, 498] width 159 height 44
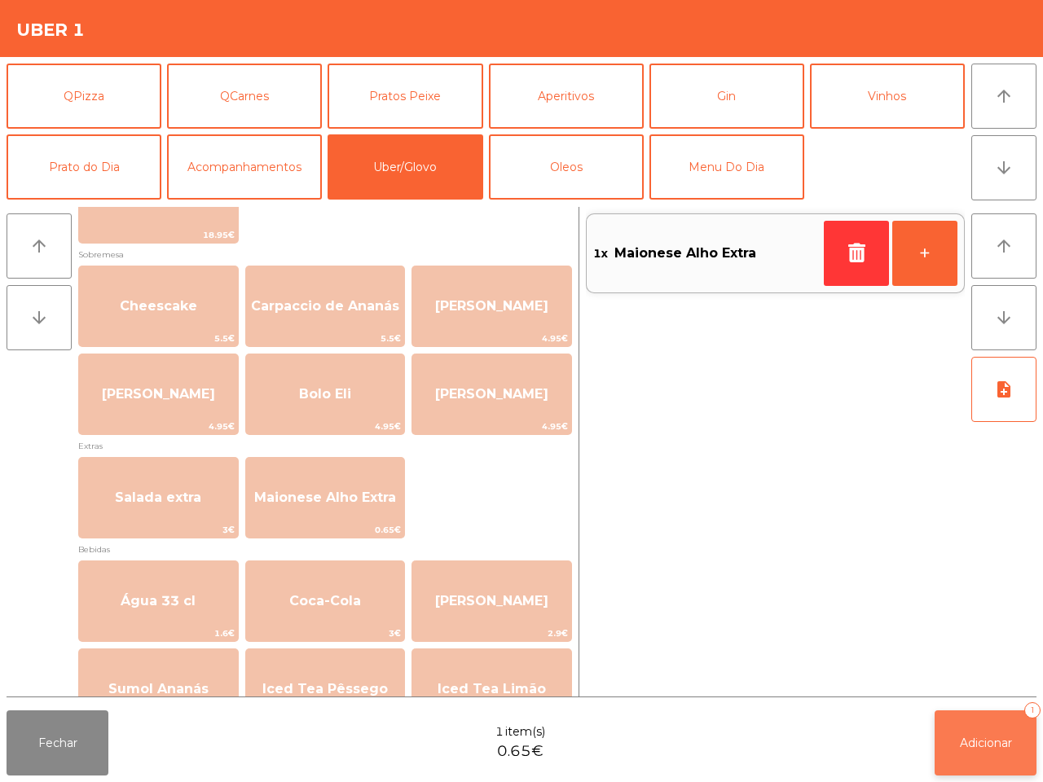
click at [968, 742] on span "Adicionar" at bounding box center [986, 743] width 52 height 15
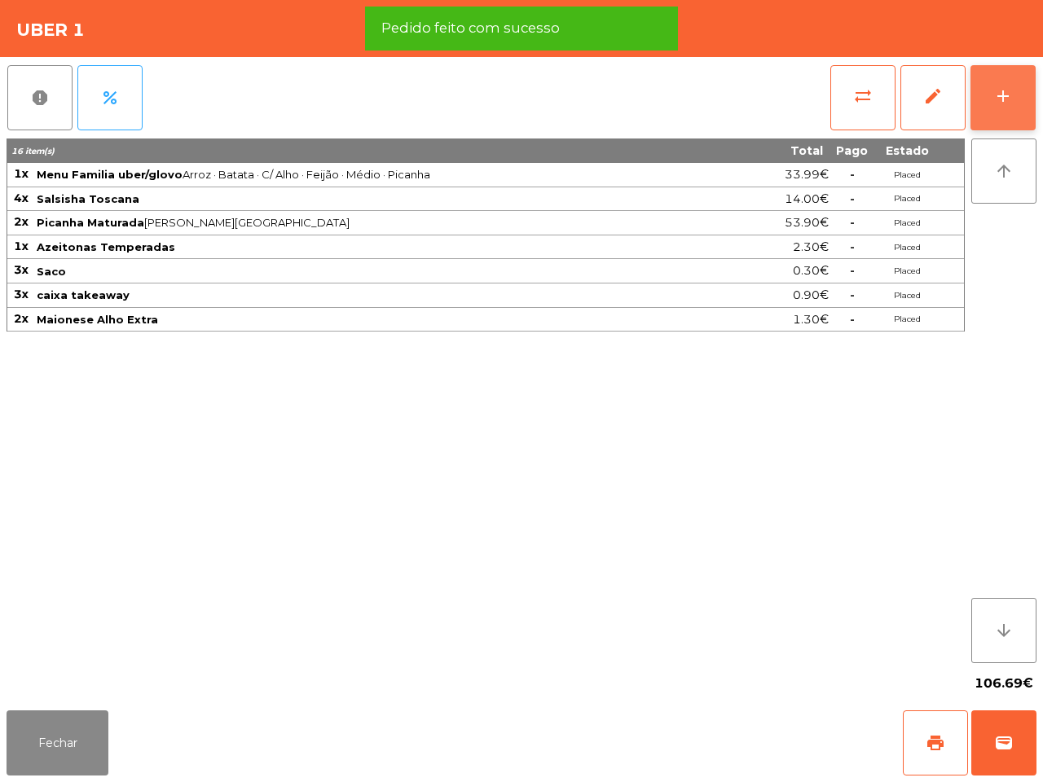
click at [1007, 99] on div "add" at bounding box center [1003, 96] width 20 height 20
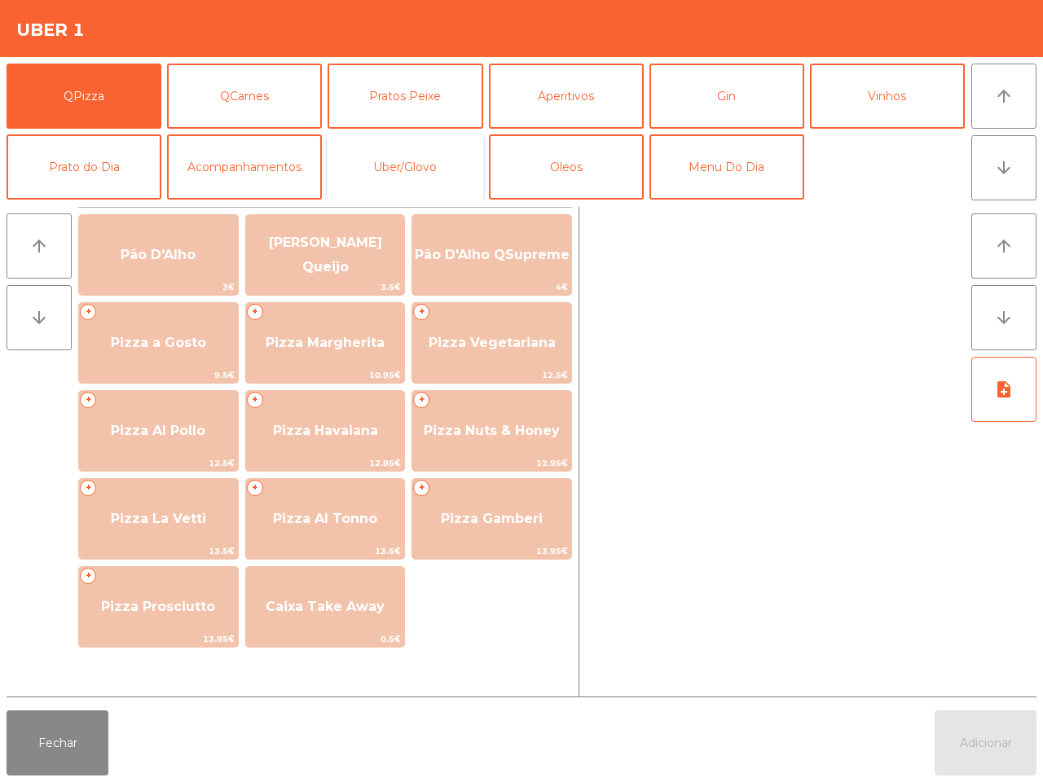
click at [416, 156] on button "Uber/Glovo" at bounding box center [405, 166] width 155 height 65
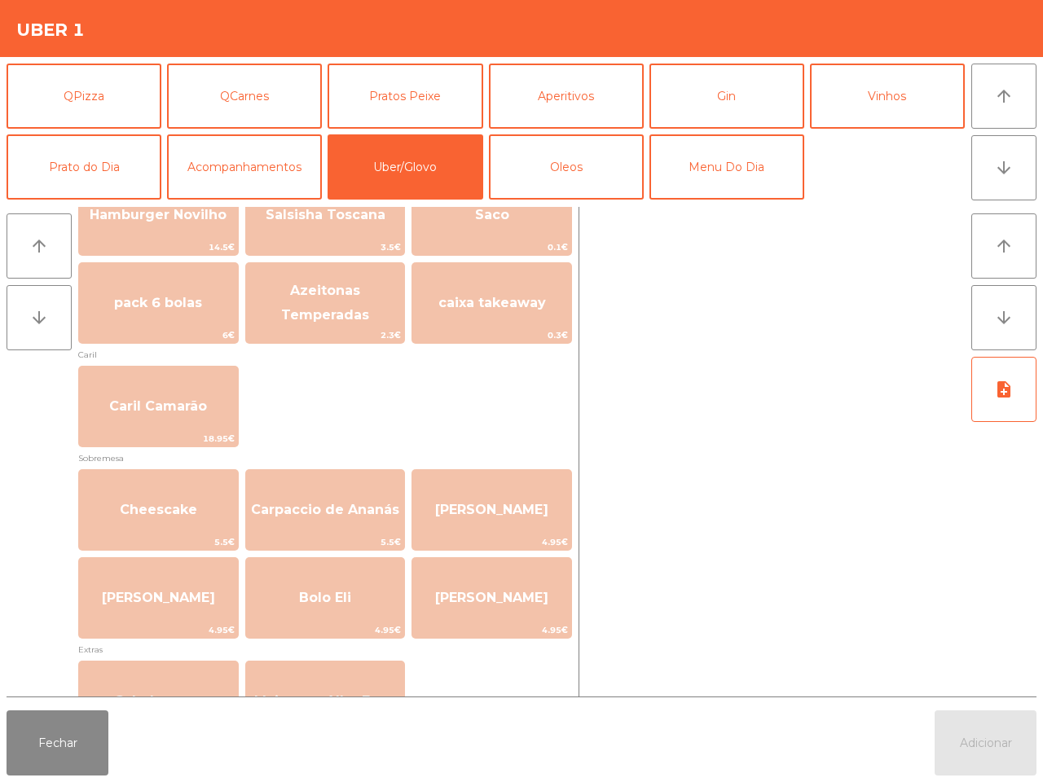
scroll to position [509, 0]
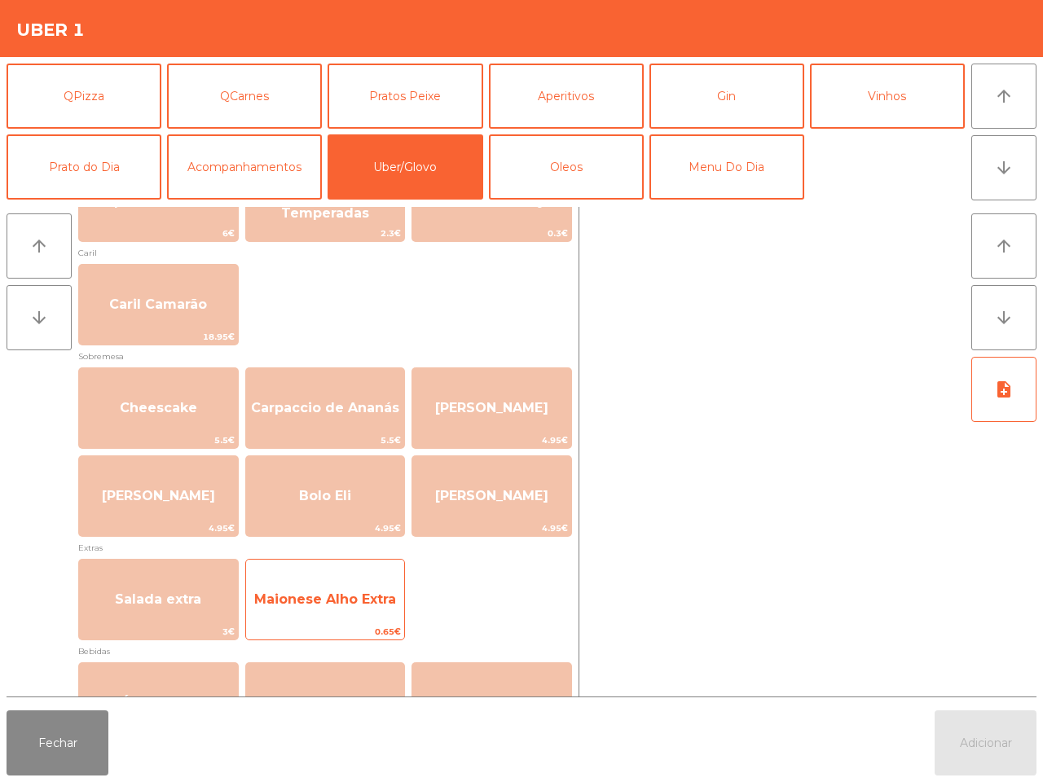
click at [346, 570] on div "Maionese Alho Extra 0.65€" at bounding box center [325, 599] width 161 height 81
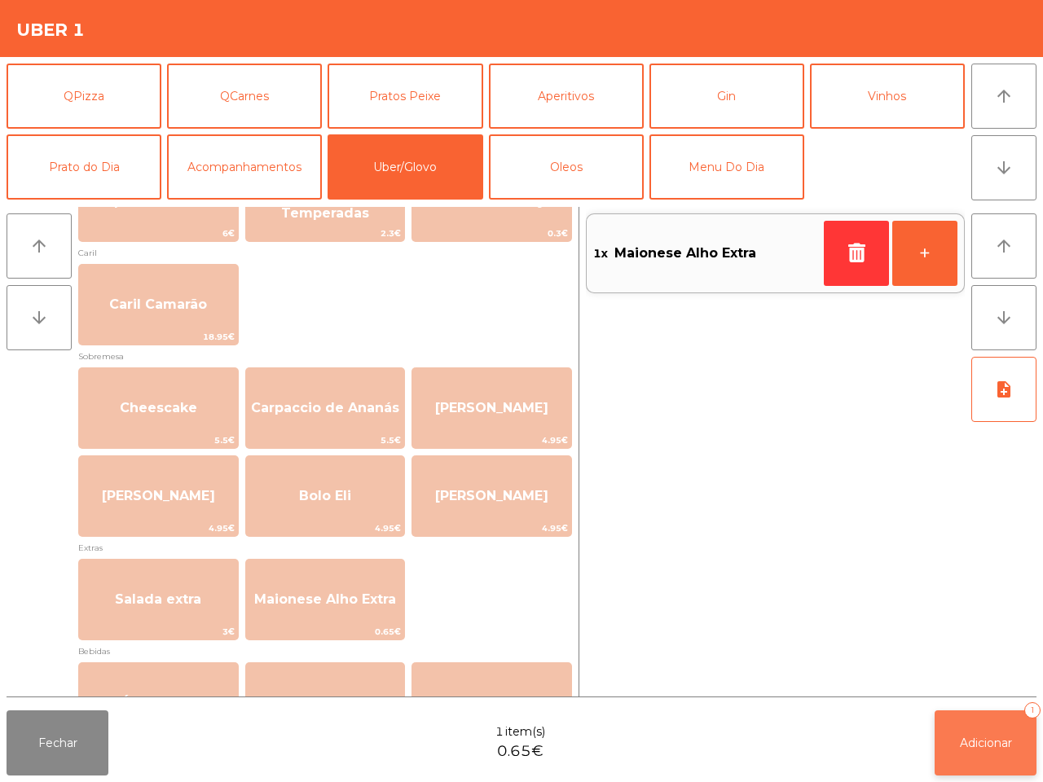
click at [945, 744] on button "Adicionar 1" at bounding box center [986, 743] width 102 height 65
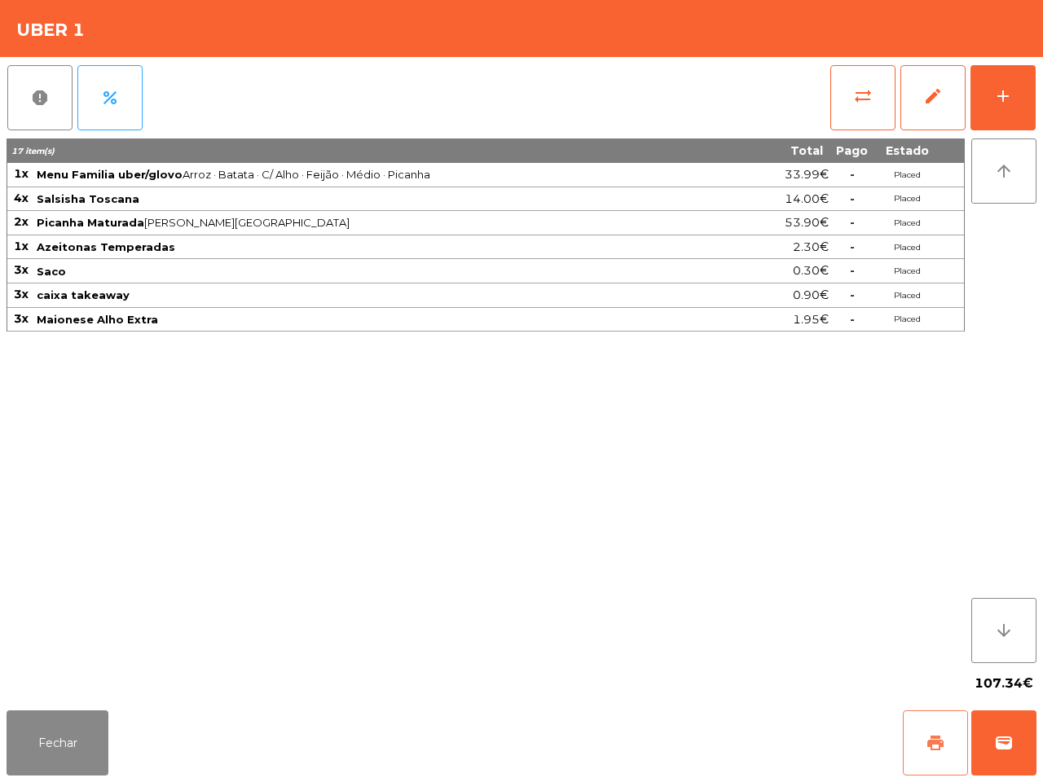
click at [921, 738] on button "print" at bounding box center [935, 743] width 65 height 65
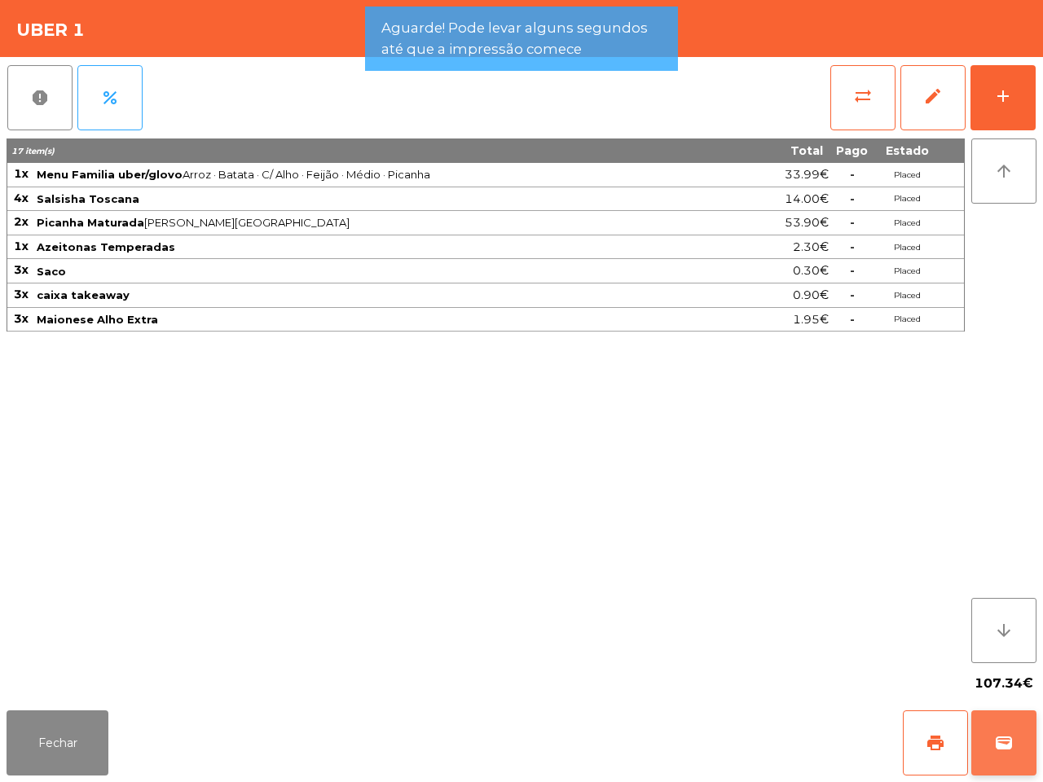
click at [1007, 727] on button "wallet" at bounding box center [1003, 743] width 65 height 65
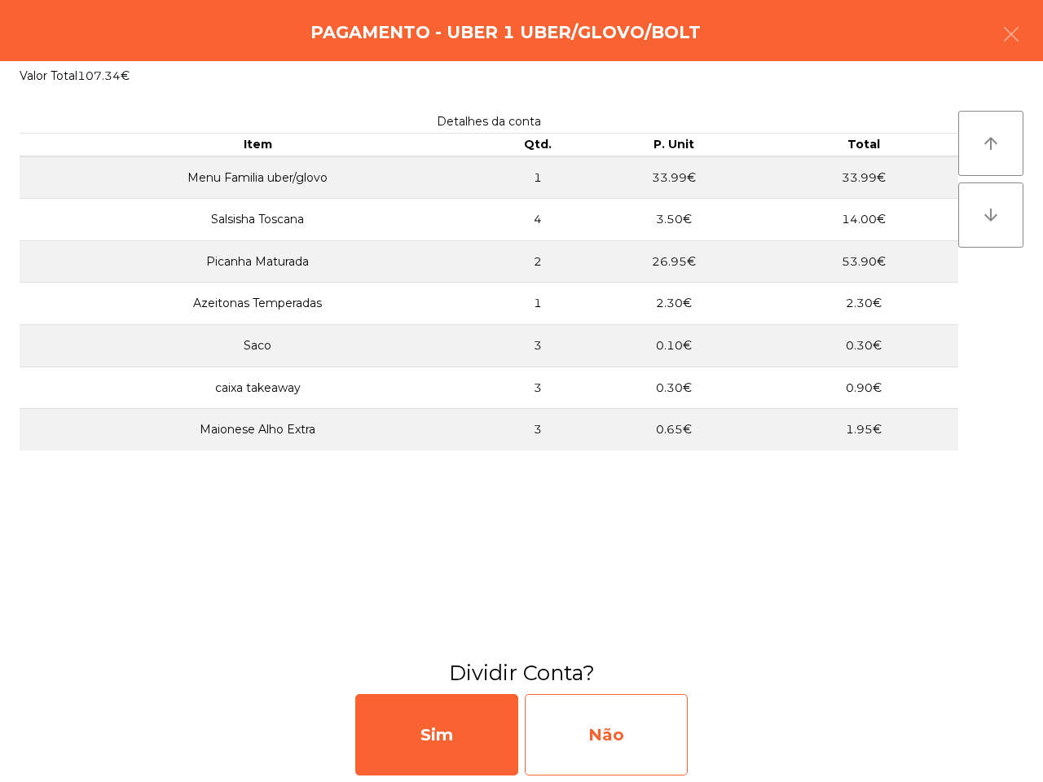
click at [646, 731] on div "Não" at bounding box center [606, 734] width 163 height 81
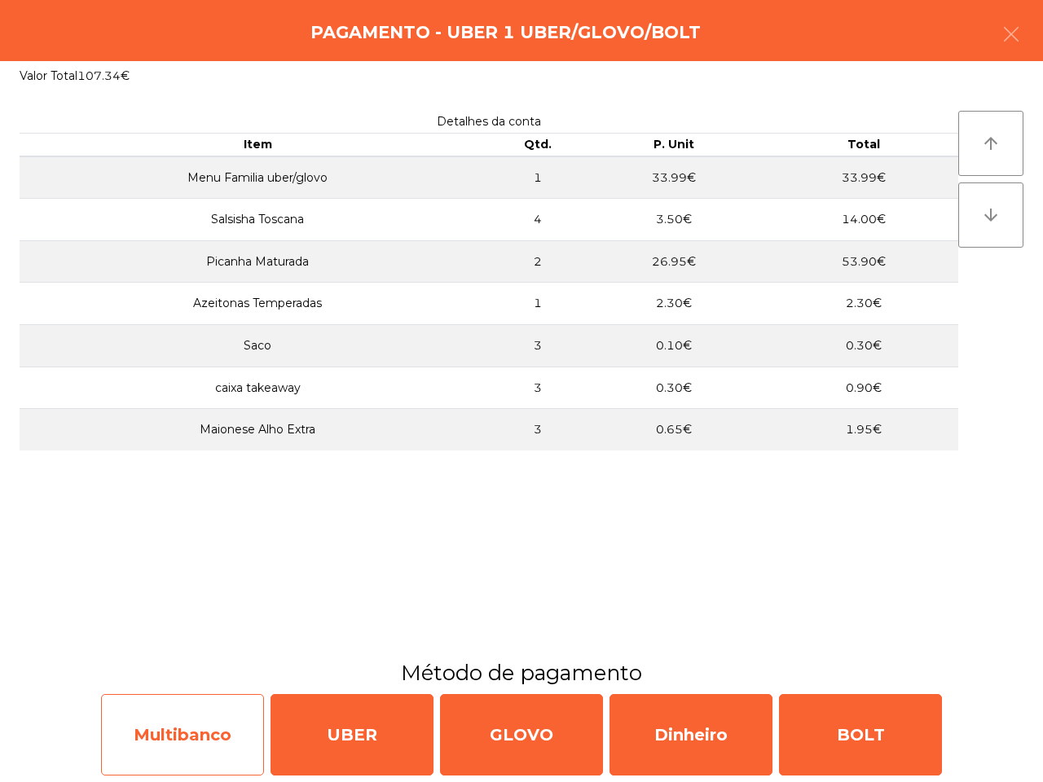
click at [209, 716] on div "Multibanco" at bounding box center [182, 734] width 163 height 81
select select "**"
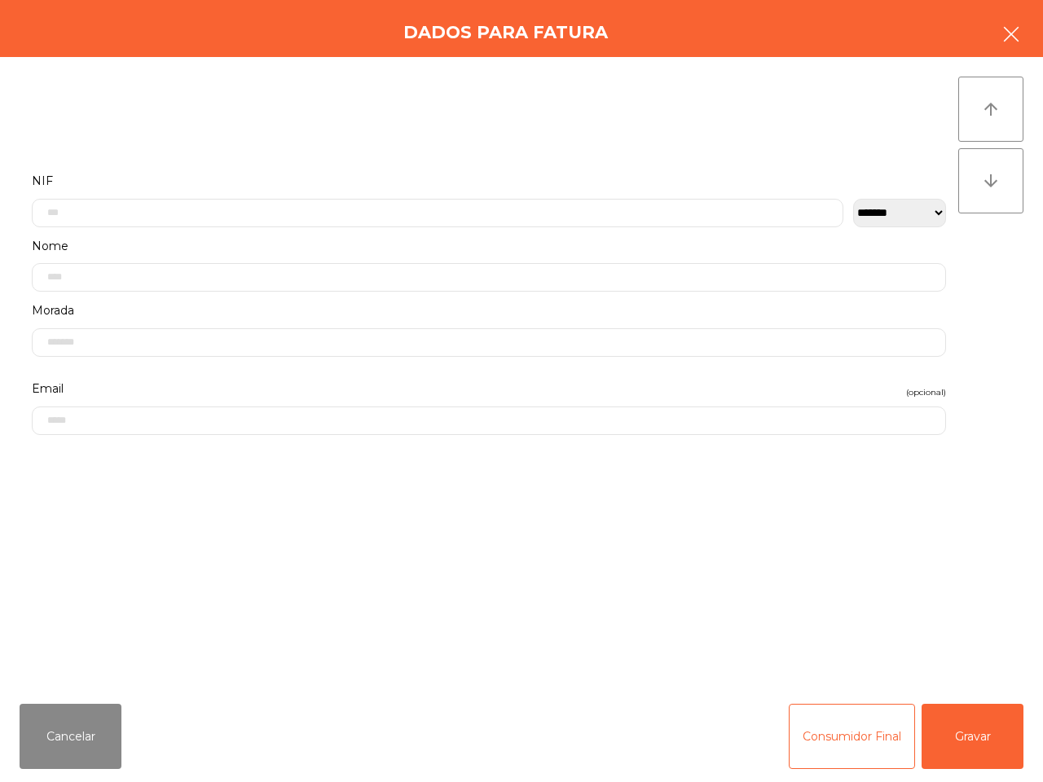
click at [1005, 42] on icon "button" at bounding box center [1012, 34] width 20 height 20
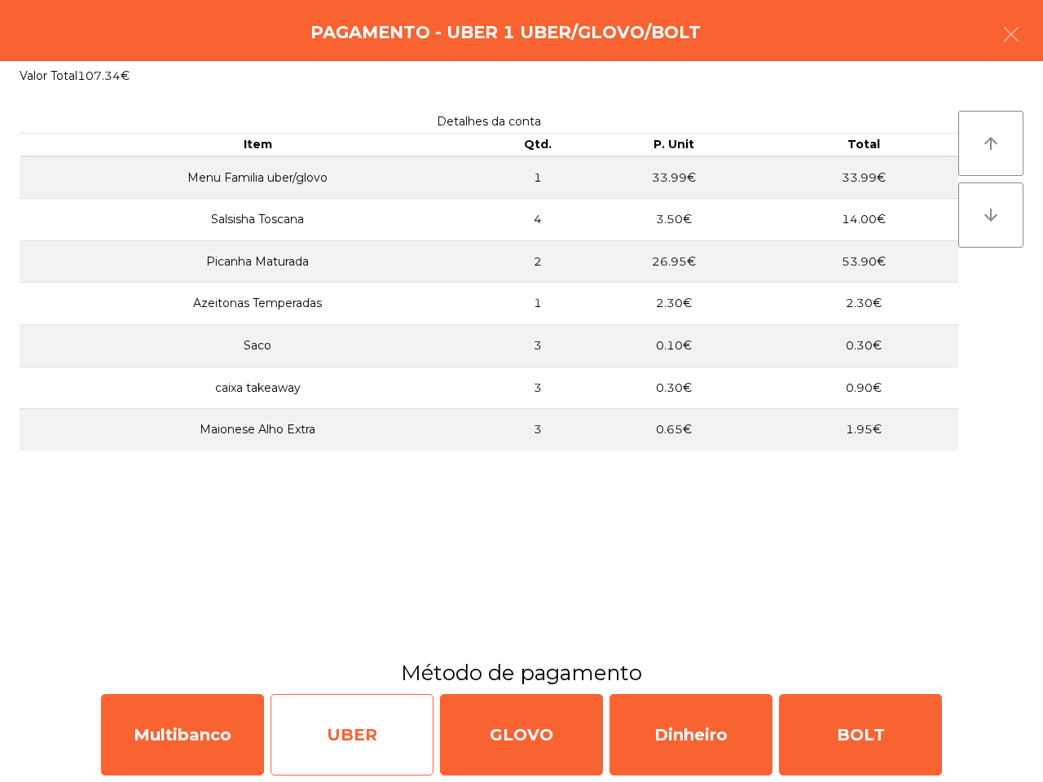
click at [363, 723] on div "UBER" at bounding box center [352, 734] width 163 height 81
select select "**"
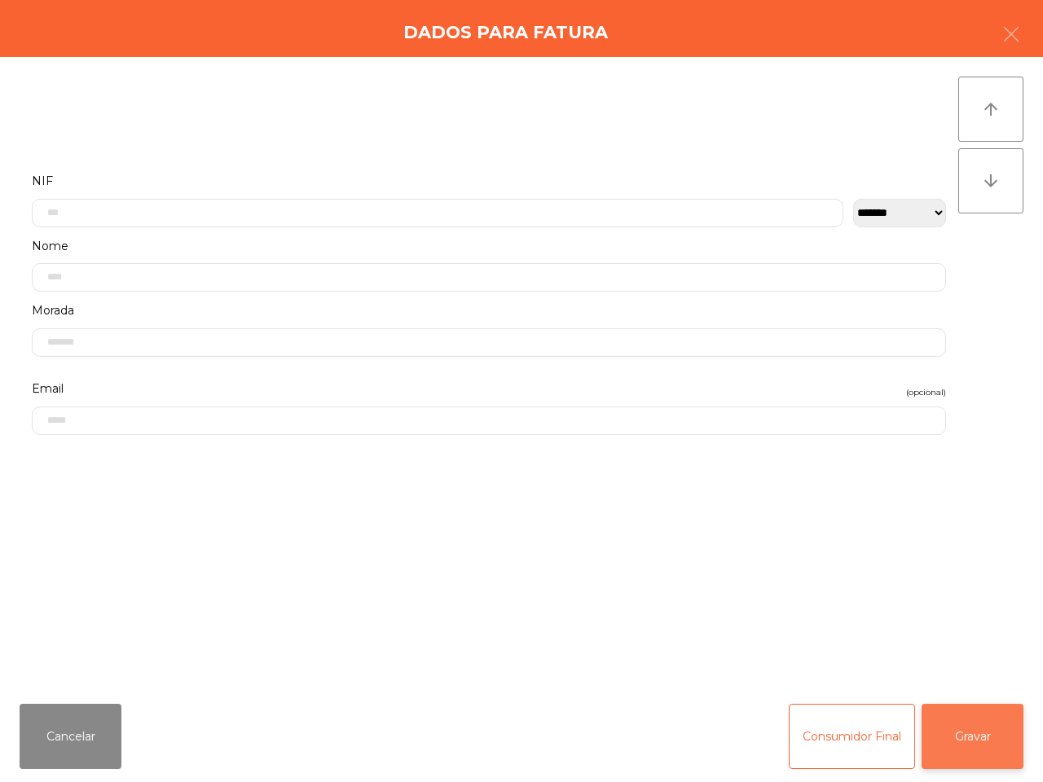
click at [954, 732] on button "Gravar" at bounding box center [973, 736] width 102 height 65
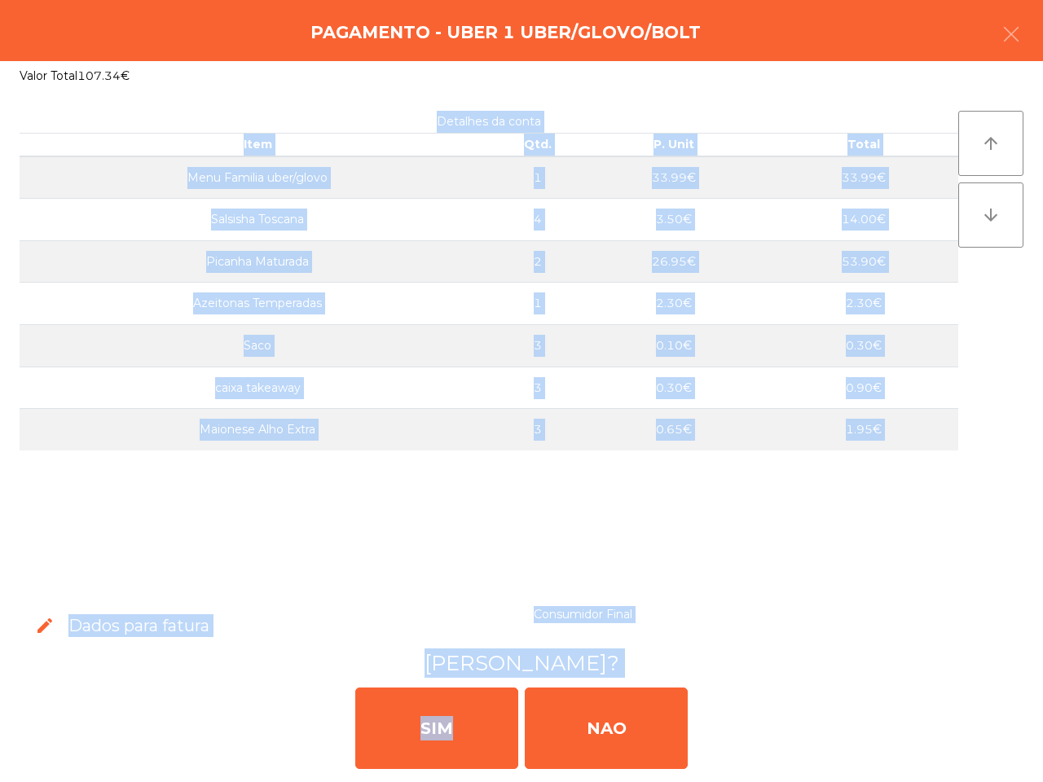
drag, startPoint x: 436, startPoint y: 709, endPoint x: 421, endPoint y: 548, distance: 161.2
click at [421, 548] on app-payment-selector-modal "Pagamento - Uber 1 Uber/Glovo/Bolt Valor Total 107.34€ Detalhes da conta Item Q…" at bounding box center [521, 391] width 1043 height 782
click at [421, 548] on div "Detalhes da conta Item Qtd. P. Unit Total Menu Familia uber/glovo 1 33.99€ 33.9…" at bounding box center [489, 343] width 939 height 465
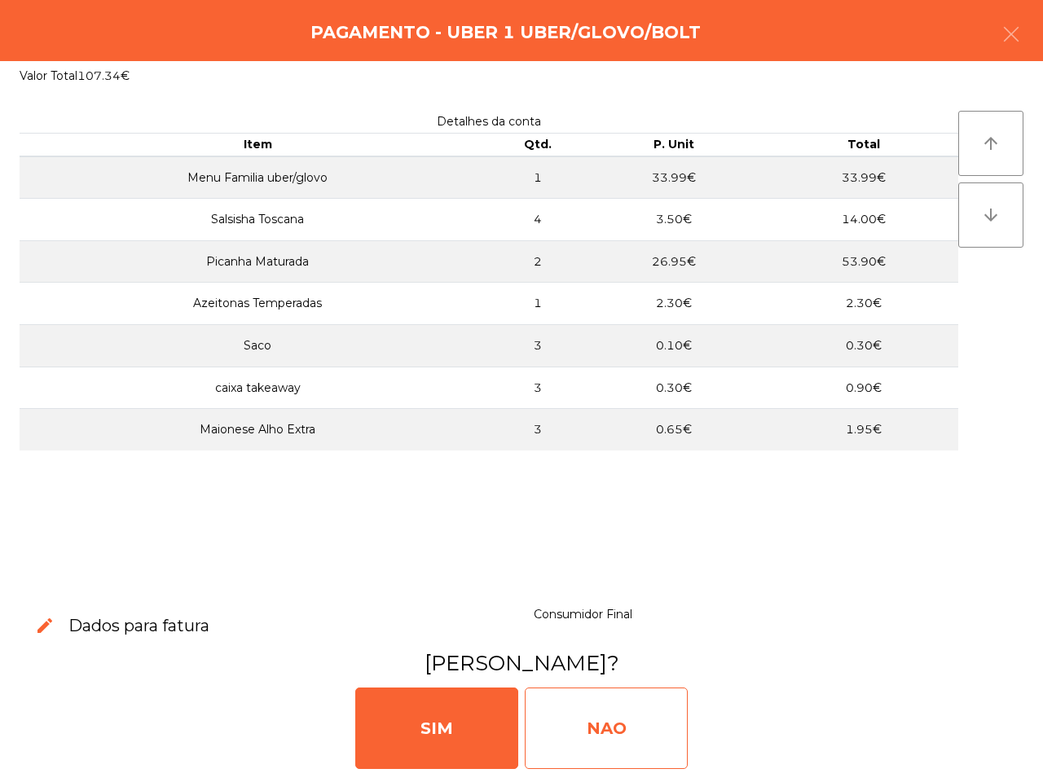
click at [652, 723] on div "NAO" at bounding box center [606, 728] width 163 height 81
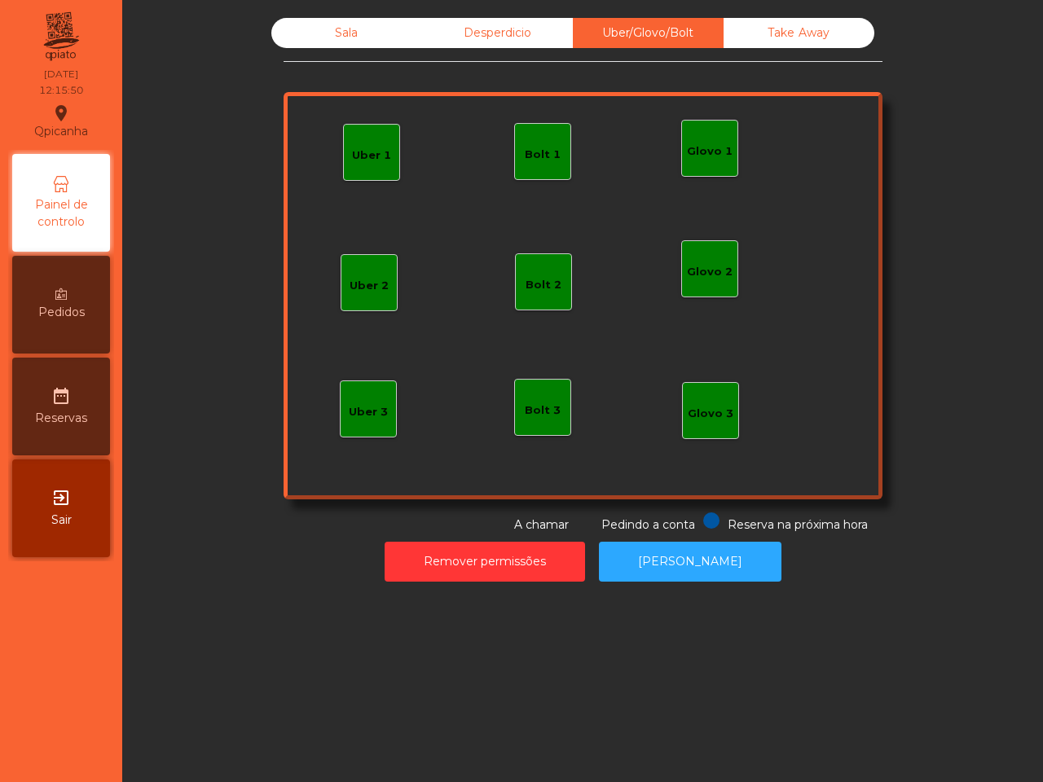
click at [811, 30] on div "Take Away" at bounding box center [799, 33] width 151 height 30
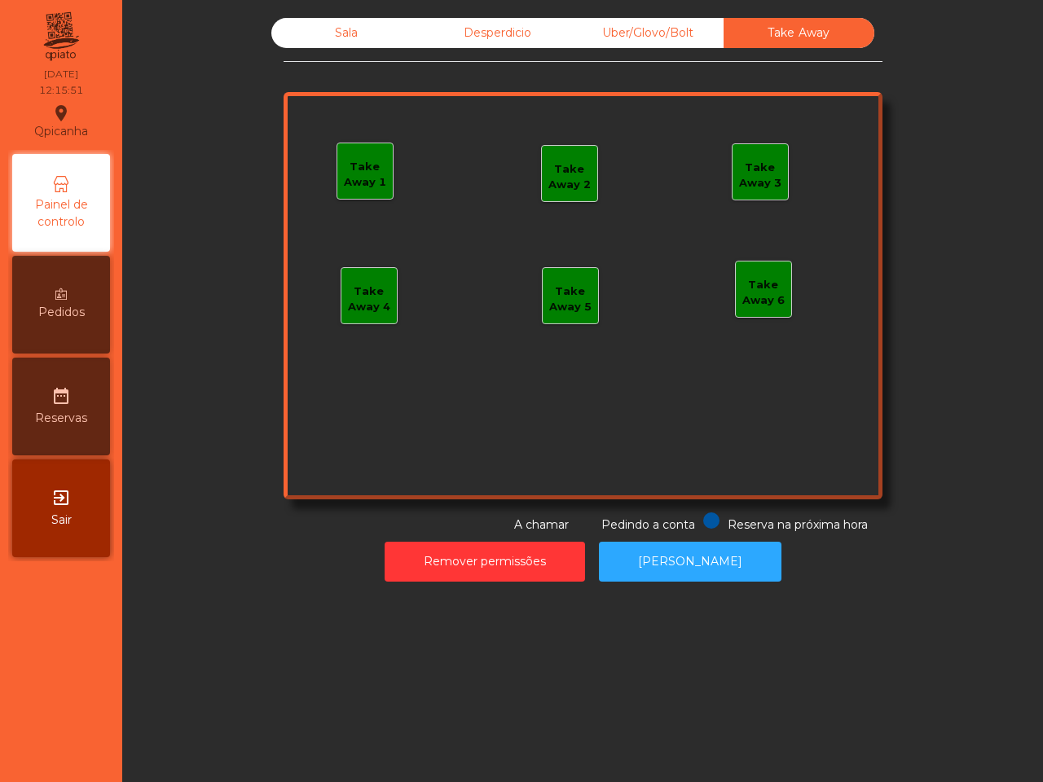
click at [694, 33] on div "Uber/Glovo/Bolt" at bounding box center [648, 33] width 151 height 30
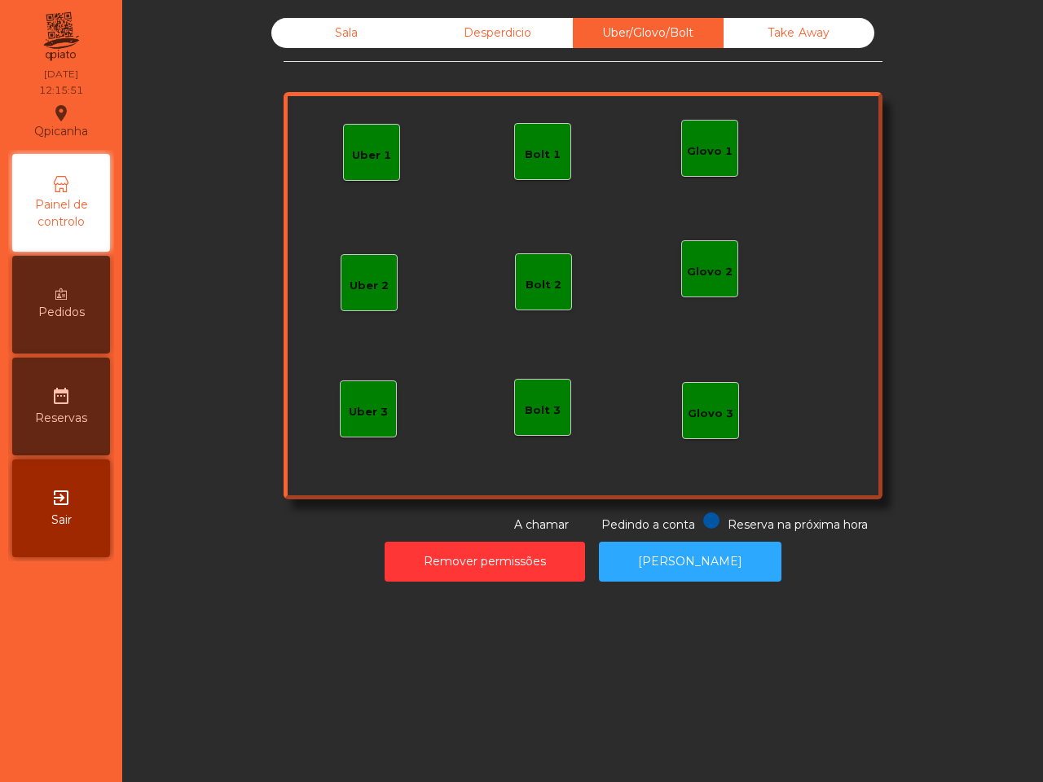
click at [489, 29] on div "Desperdicio" at bounding box center [497, 33] width 151 height 30
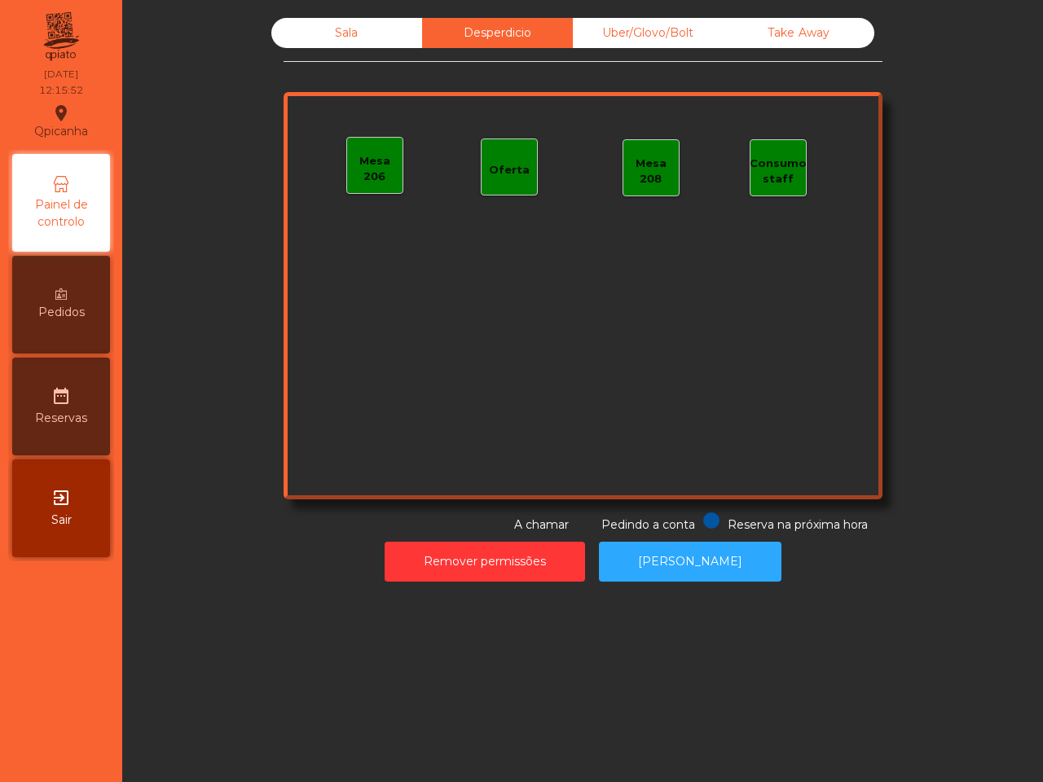
click at [336, 34] on div "Sala" at bounding box center [346, 33] width 151 height 30
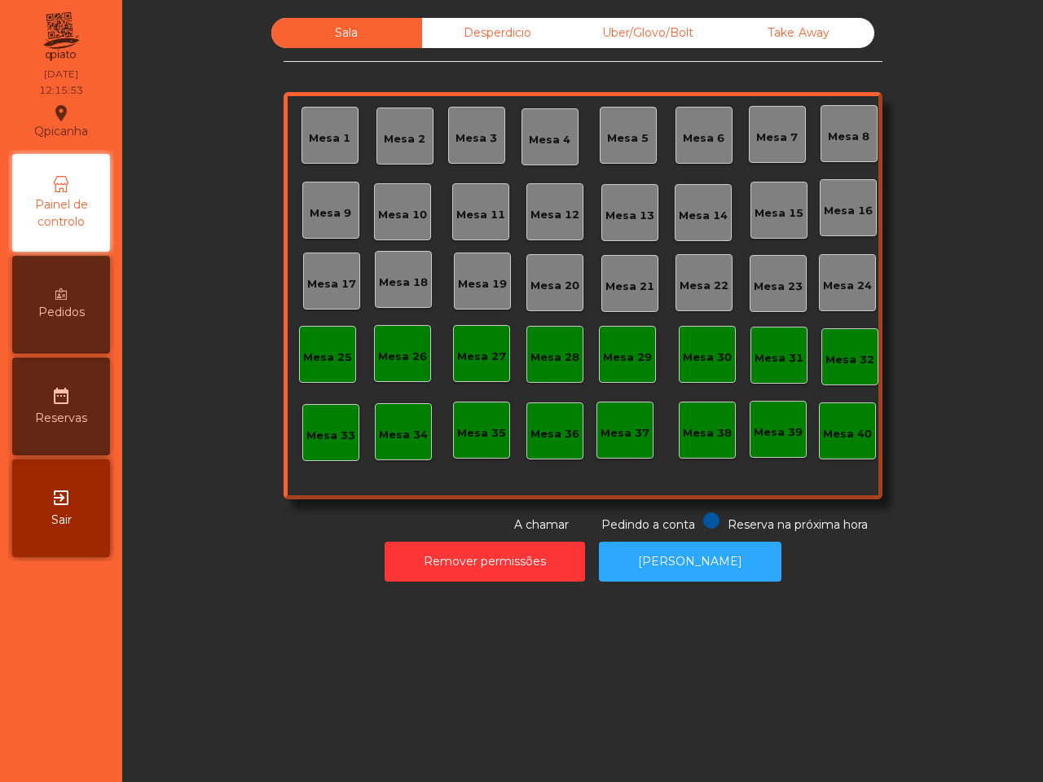
click at [511, 24] on div "Desperdicio" at bounding box center [497, 33] width 151 height 30
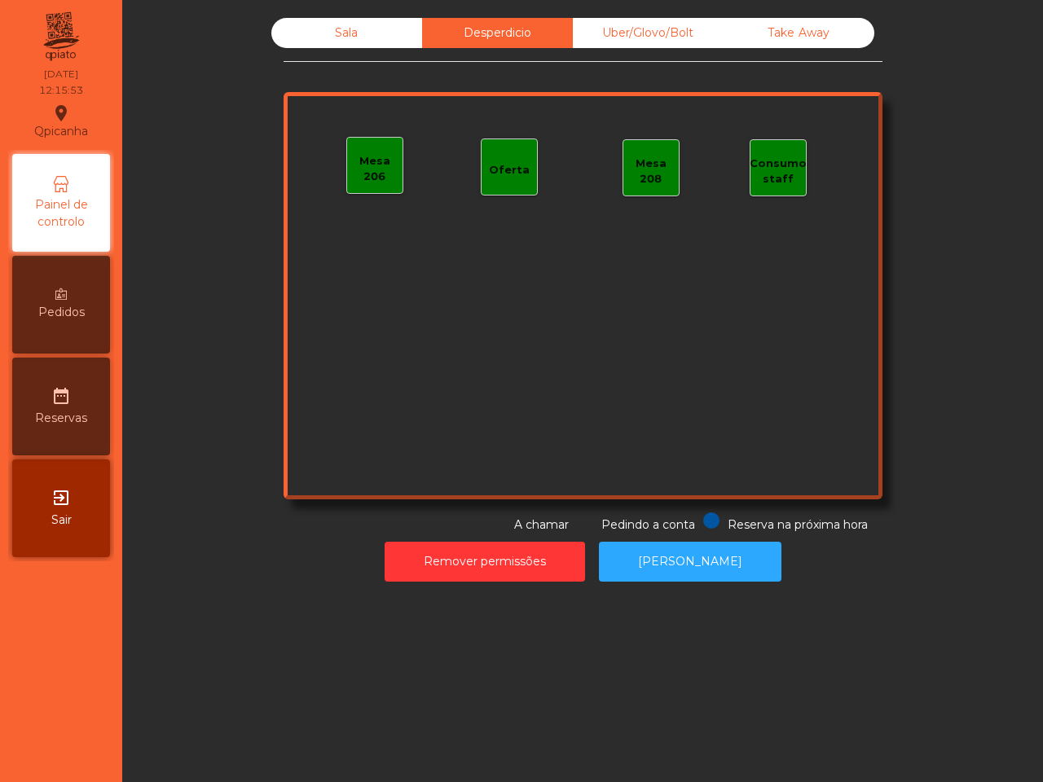
click at [664, 25] on div "Uber/Glovo/Bolt" at bounding box center [648, 33] width 151 height 30
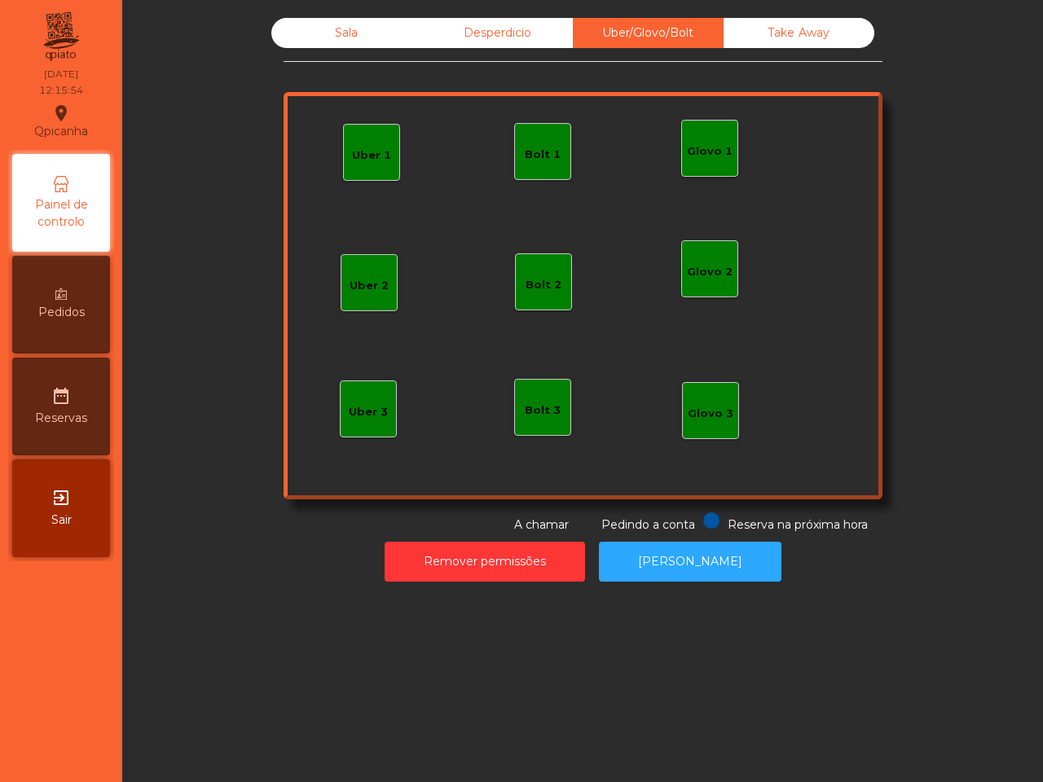
click at [813, 20] on div "Take Away" at bounding box center [799, 33] width 151 height 30
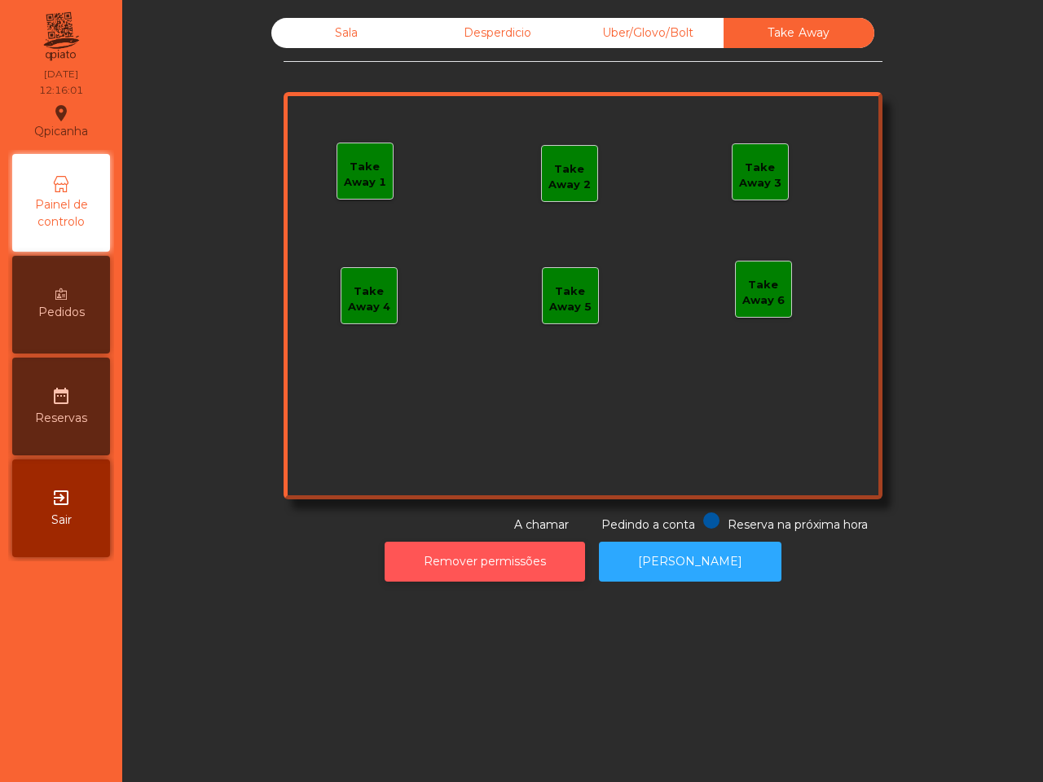
click at [503, 562] on button "Remover permissões" at bounding box center [485, 562] width 200 height 40
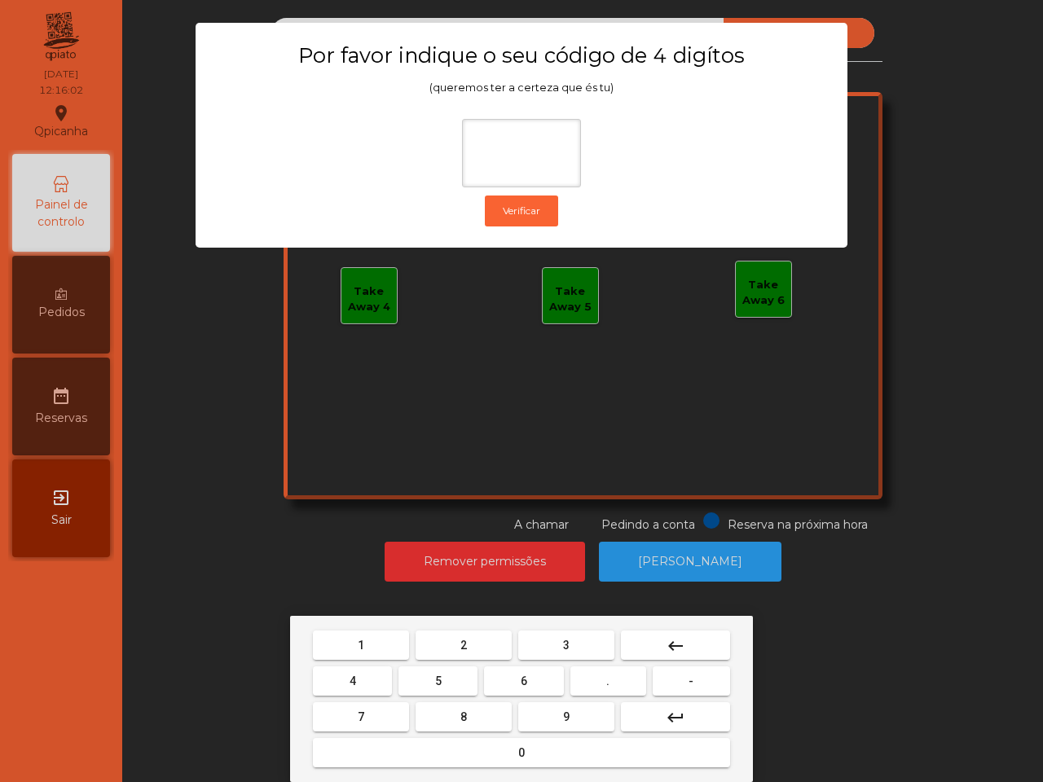
click at [522, 677] on span "6" at bounding box center [524, 681] width 7 height 13
click at [446, 673] on button "5" at bounding box center [438, 681] width 79 height 29
click at [383, 645] on button "1" at bounding box center [361, 645] width 96 height 29
type input "***"
click at [467, 649] on button "2" at bounding box center [464, 645] width 96 height 29
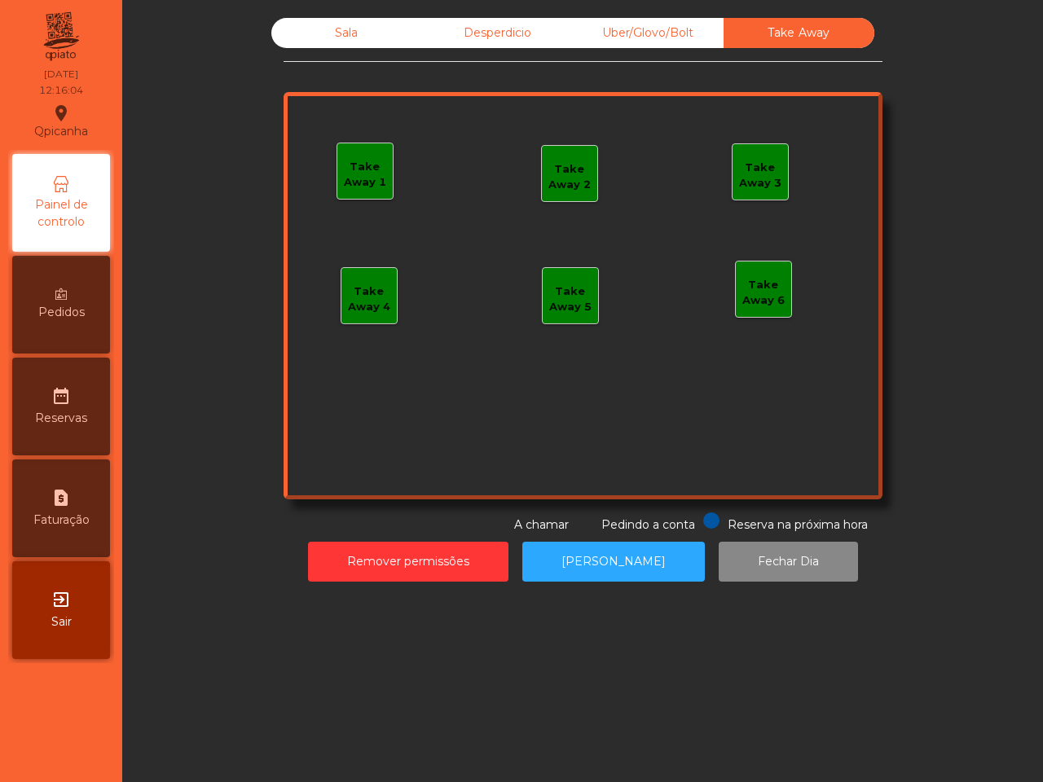
click at [39, 494] on div "request_page Faturação" at bounding box center [61, 509] width 98 height 98
select select "**"
select select "****"
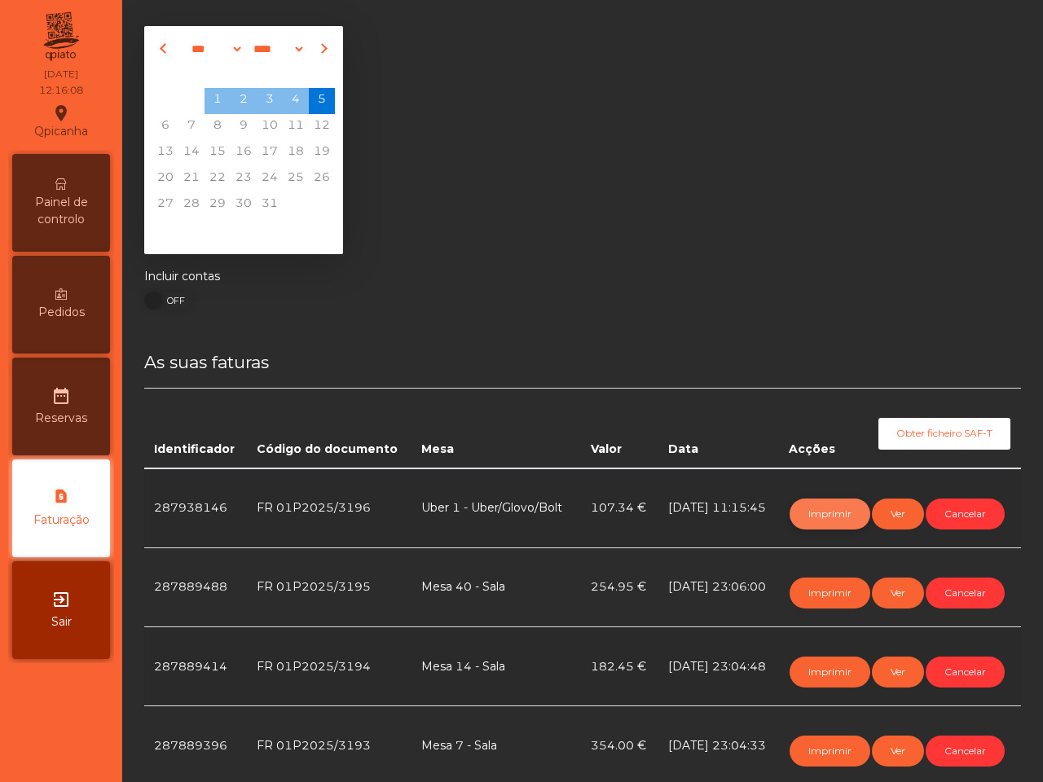
click at [820, 508] on button "Imprimir" at bounding box center [830, 514] width 81 height 31
